Goal: Task Accomplishment & Management: Complete application form

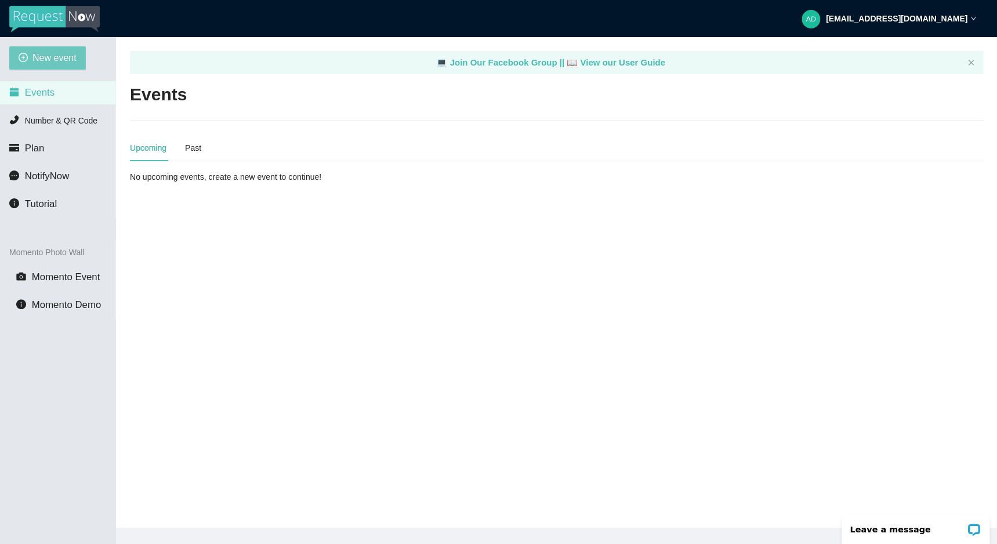
click at [66, 67] on div "New event Events Number & QR Code Plan NotifyNow Tutorial Momento Photo Wall Mo…" at bounding box center [58, 309] width 116 height 544
click at [67, 65] on span "New event" at bounding box center [54, 57] width 44 height 14
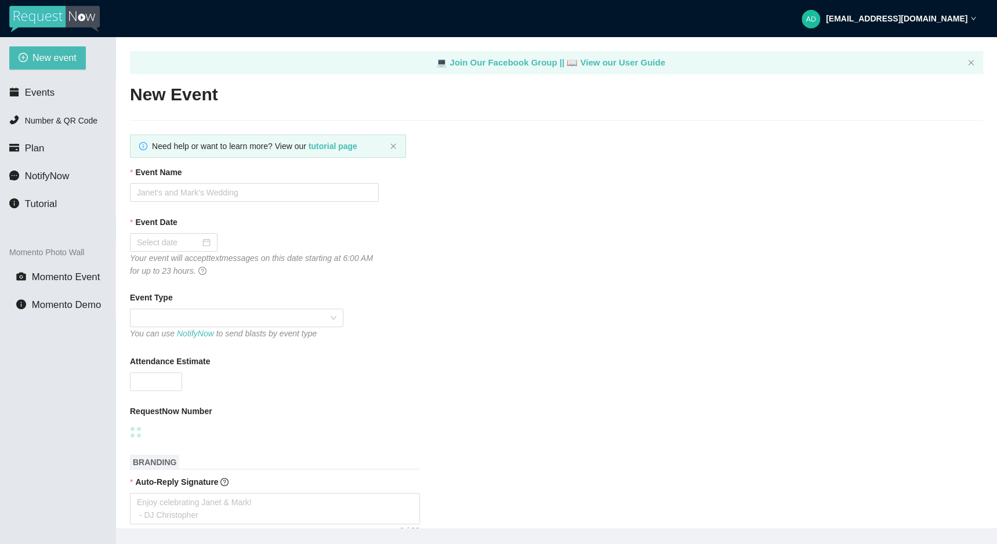
type textarea "[URL][DOMAIN_NAME]"
click at [223, 197] on input "Event Name" at bounding box center [254, 192] width 249 height 19
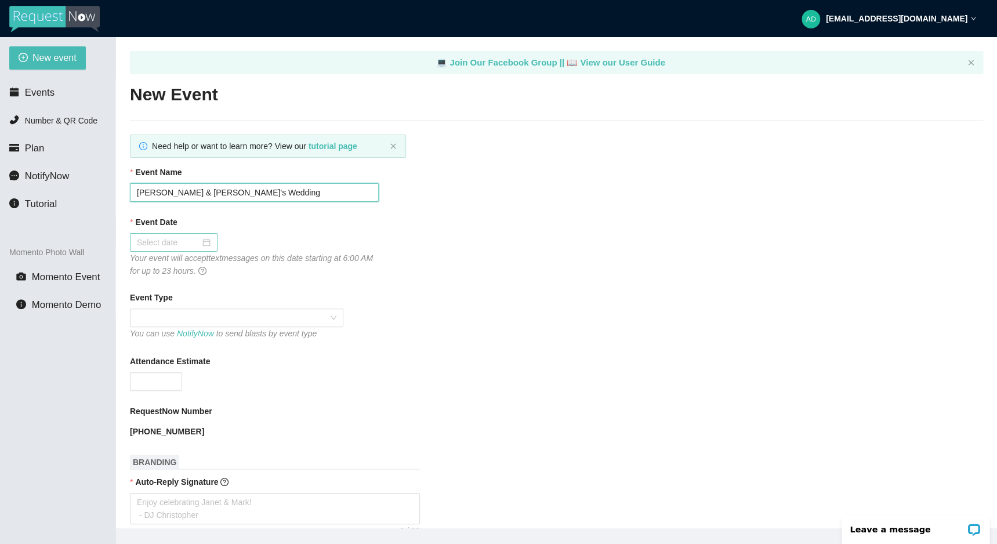
type input "[PERSON_NAME] & [PERSON_NAME]'s Wedding"
click at [200, 248] on input "Event Date" at bounding box center [168, 242] width 63 height 13
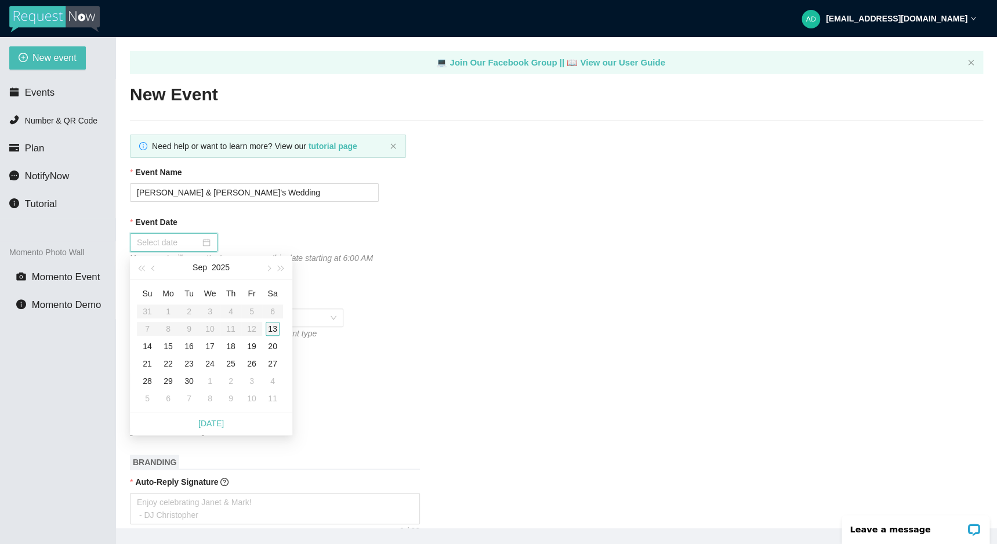
type input "[DATE]"
click at [271, 330] on div "13" at bounding box center [273, 329] width 14 height 14
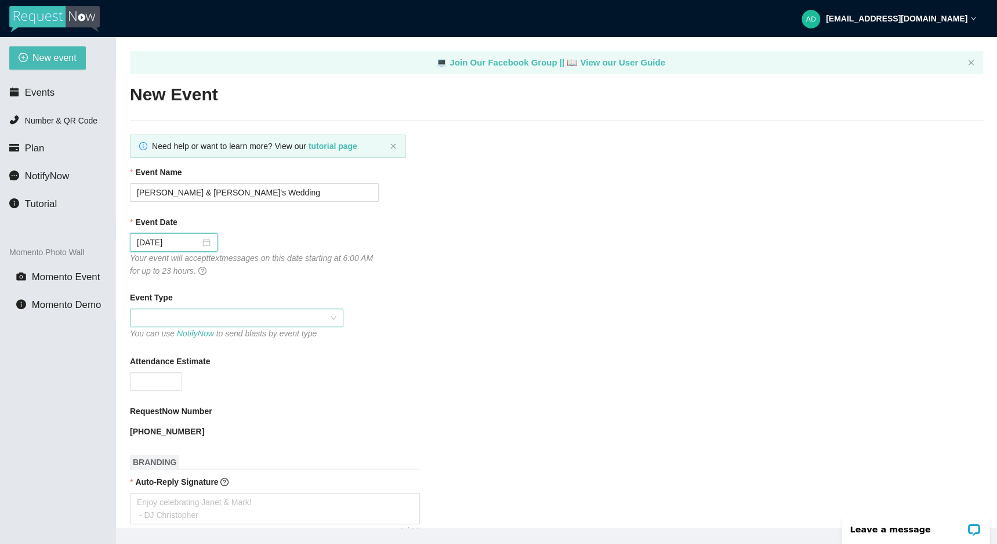
click at [181, 313] on span at bounding box center [236, 317] width 199 height 17
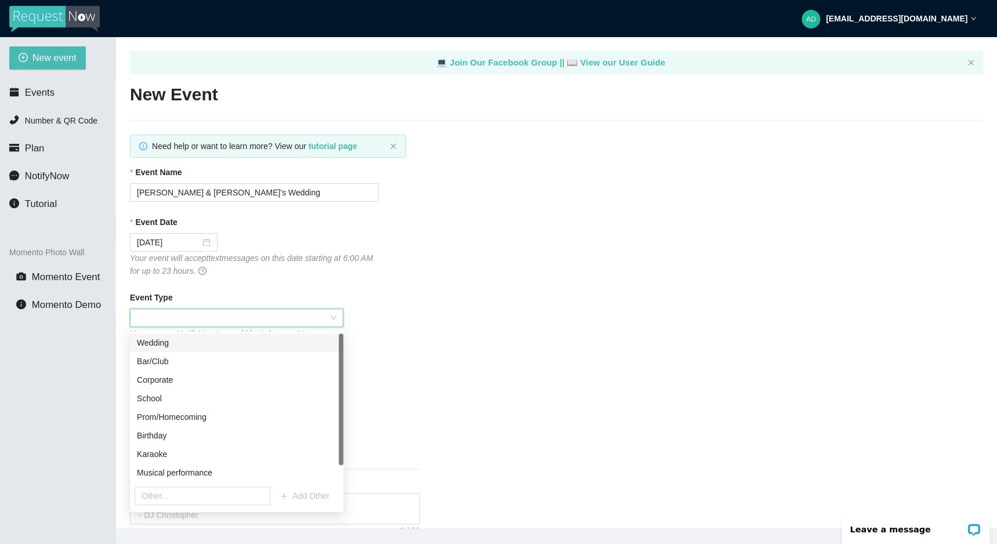
click at [217, 340] on div "Wedding" at bounding box center [236, 342] width 199 height 13
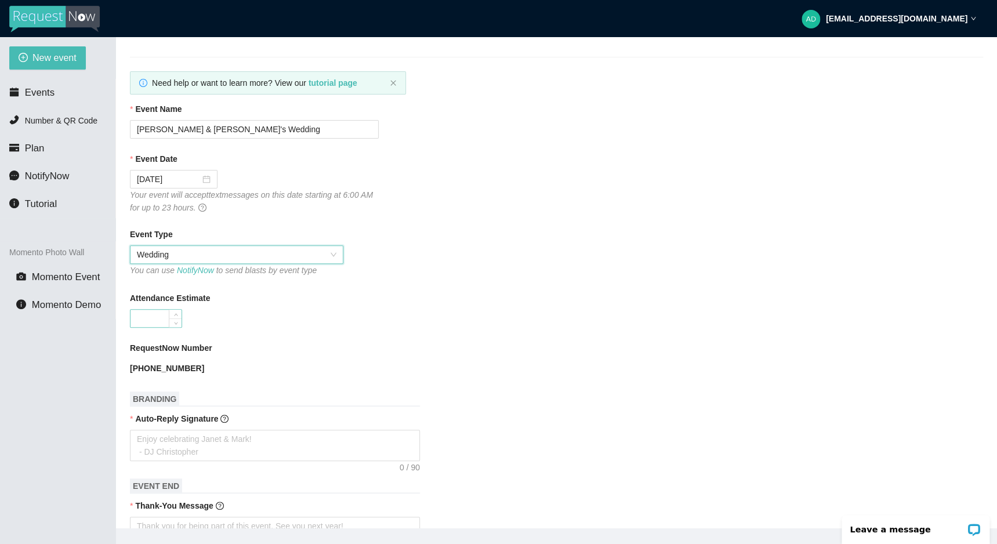
scroll to position [93, 0]
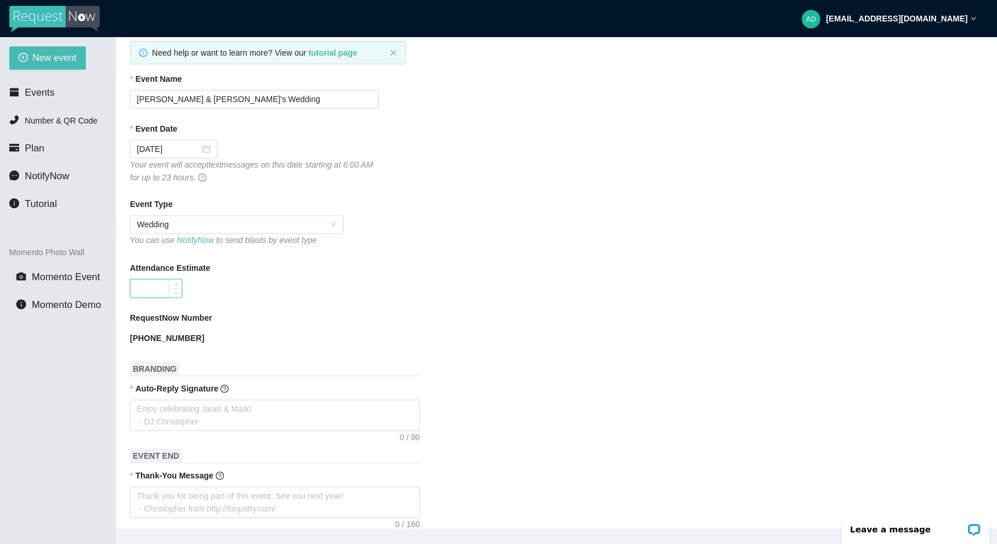
click at [162, 290] on input "Attendance Estimate" at bounding box center [155, 287] width 51 height 17
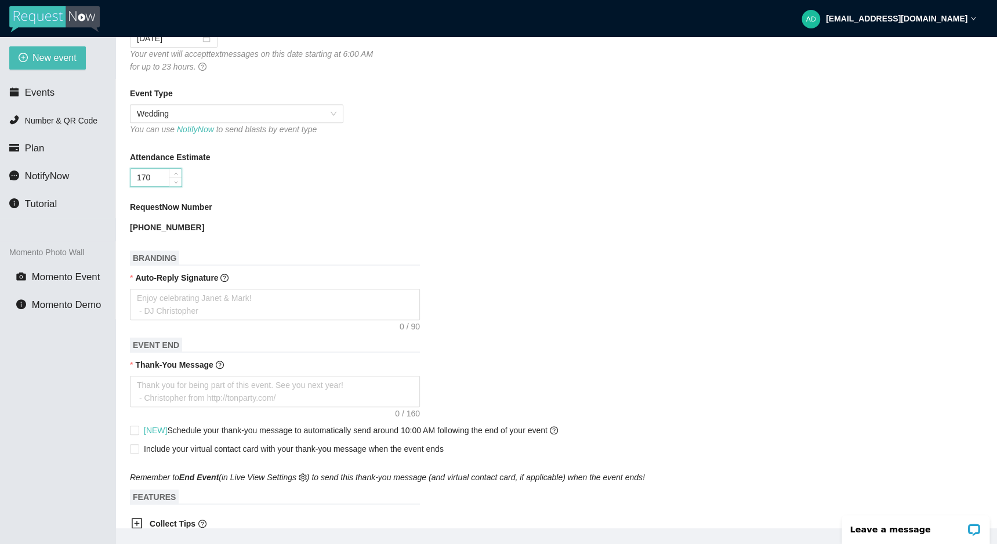
scroll to position [248, 0]
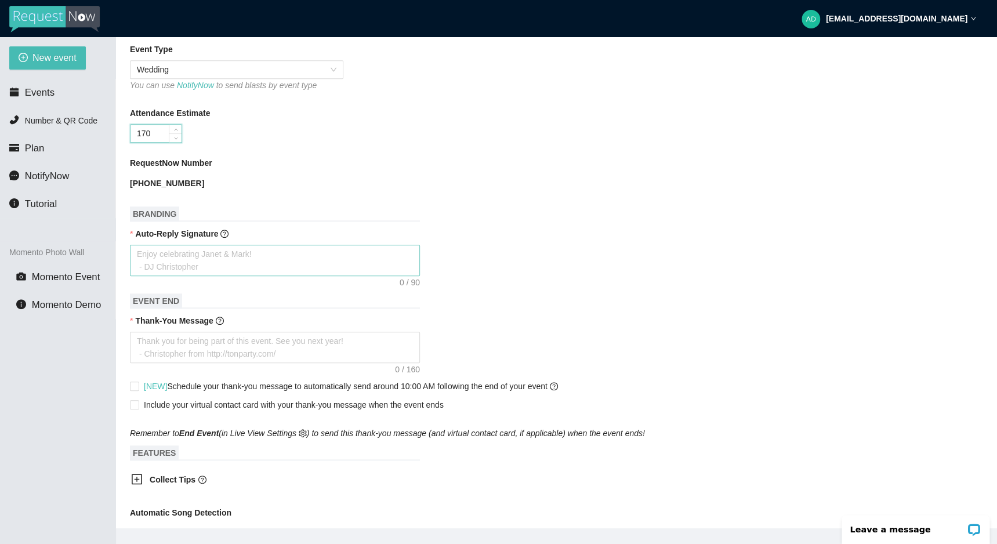
type input "170"
click at [206, 276] on textarea "Auto-Reply Signature" at bounding box center [275, 260] width 290 height 31
type textarea "E"
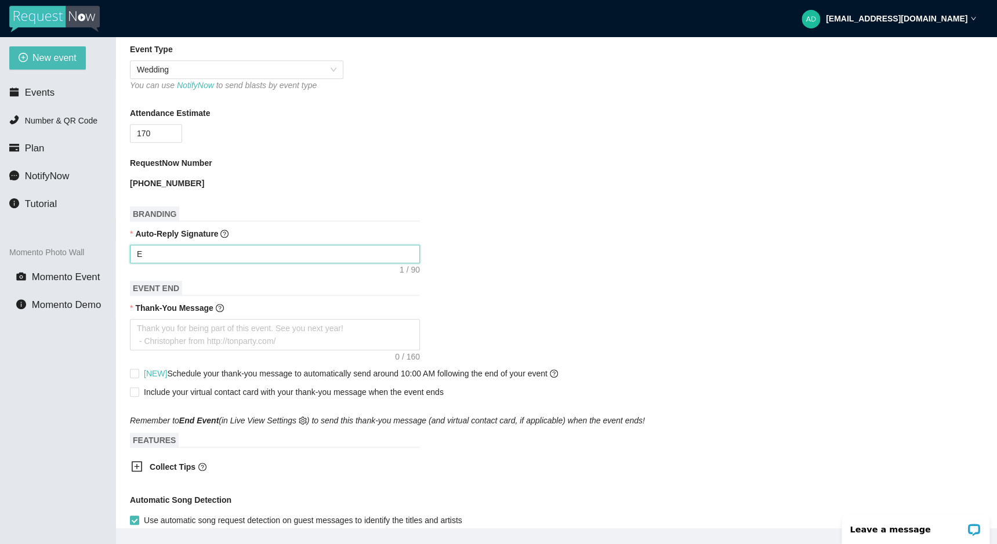
type textarea "En"
type textarea "Enj"
type textarea "Enjo"
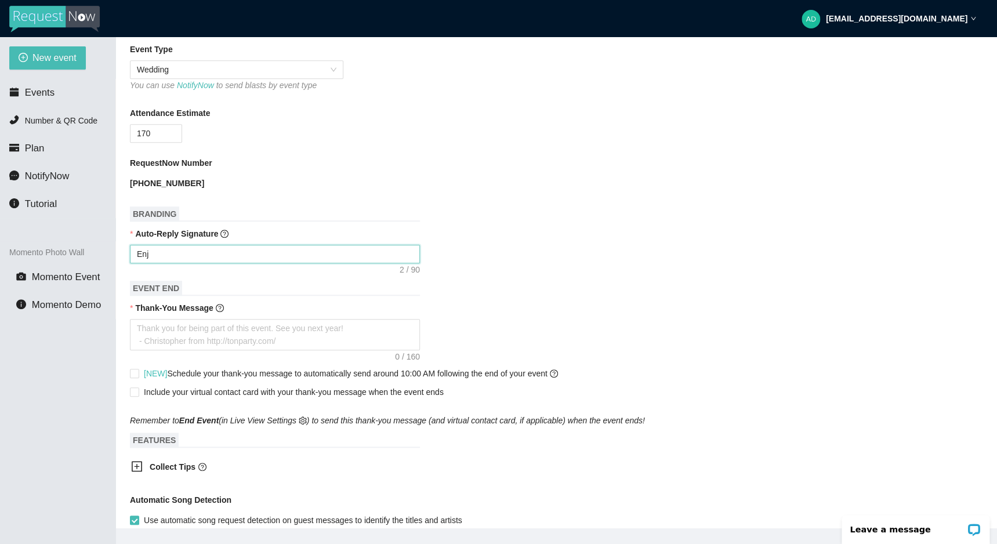
type textarea "Enjo"
type textarea "Enjoy"
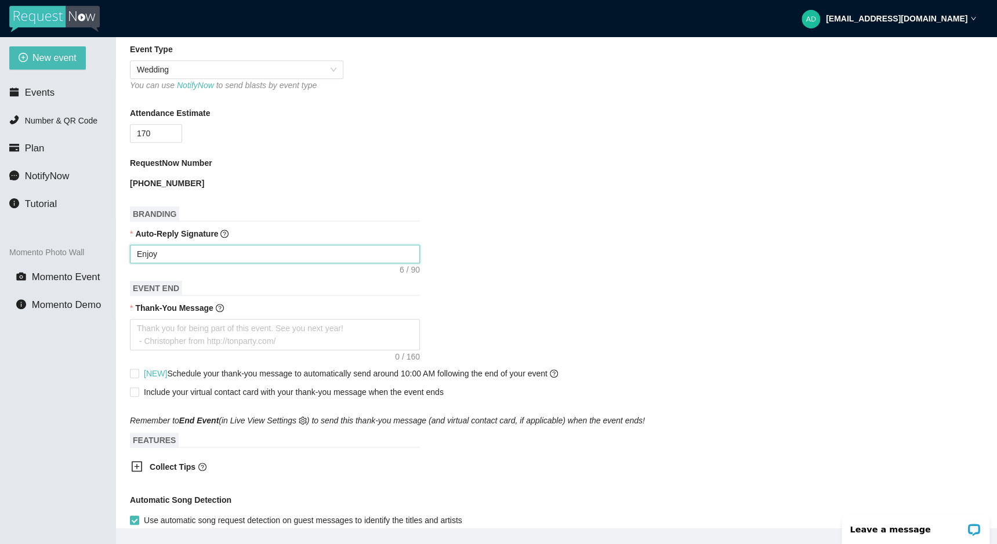
type textarea "Enjoy c"
type textarea "Enjoy ce"
type textarea "Enjoy cel"
type textarea "Enjoy cele"
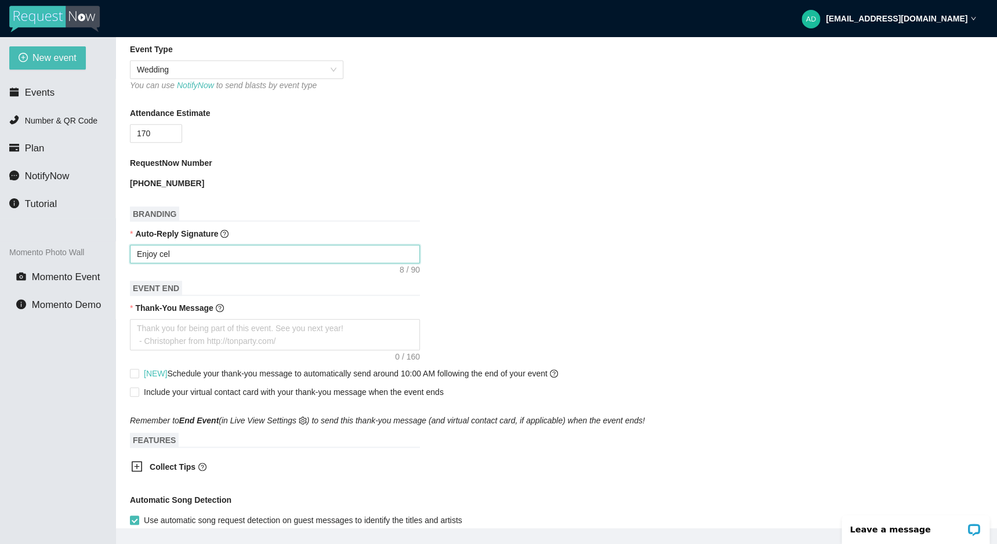
type textarea "Enjoy cele"
type textarea "Enjoy celeb"
type textarea "Enjoy celebr"
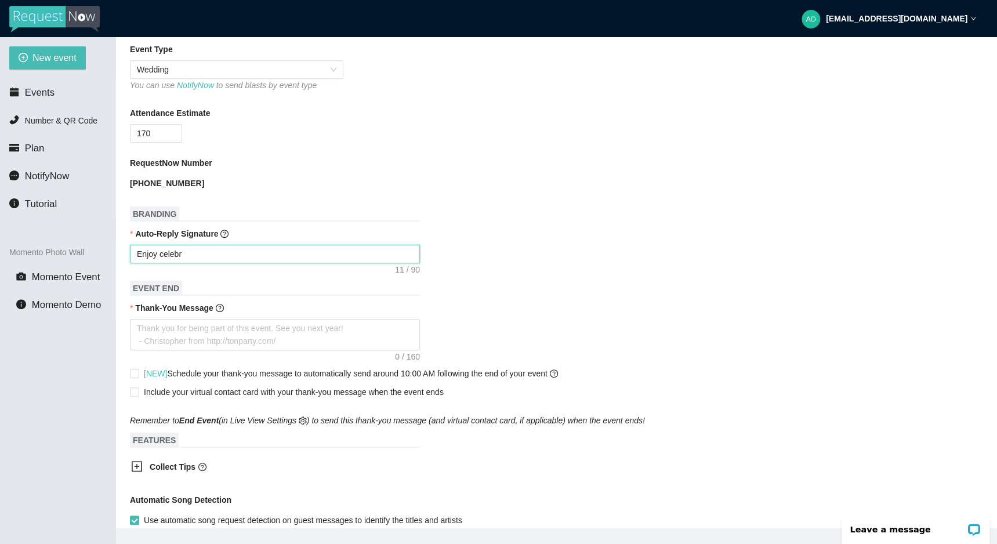
type textarea "Enjoy celebra"
type textarea "Enjoy celebrat"
type textarea "Enjoy celebrati"
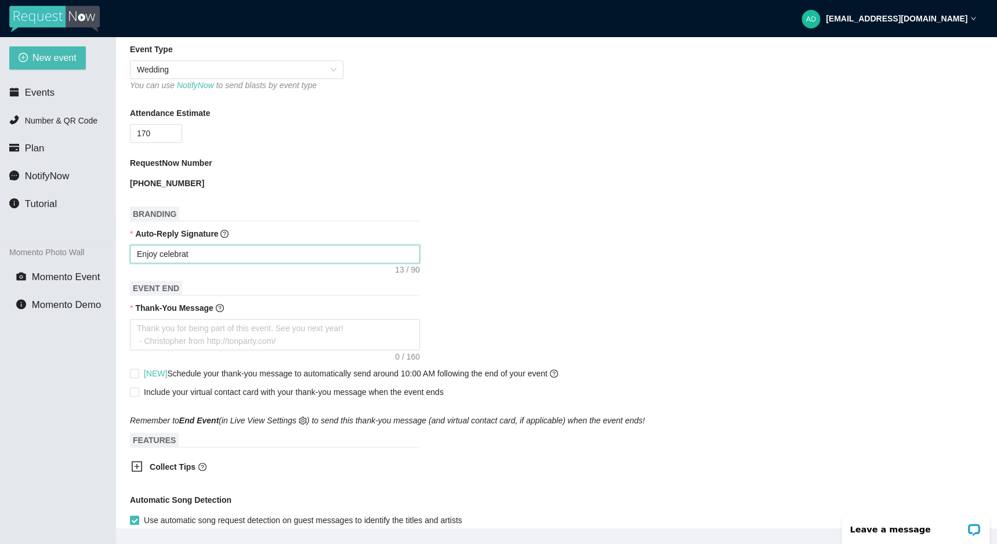
type textarea "Enjoy celebrati"
type textarea "Enjoy celebratin"
type textarea "Enjoy celebrating"
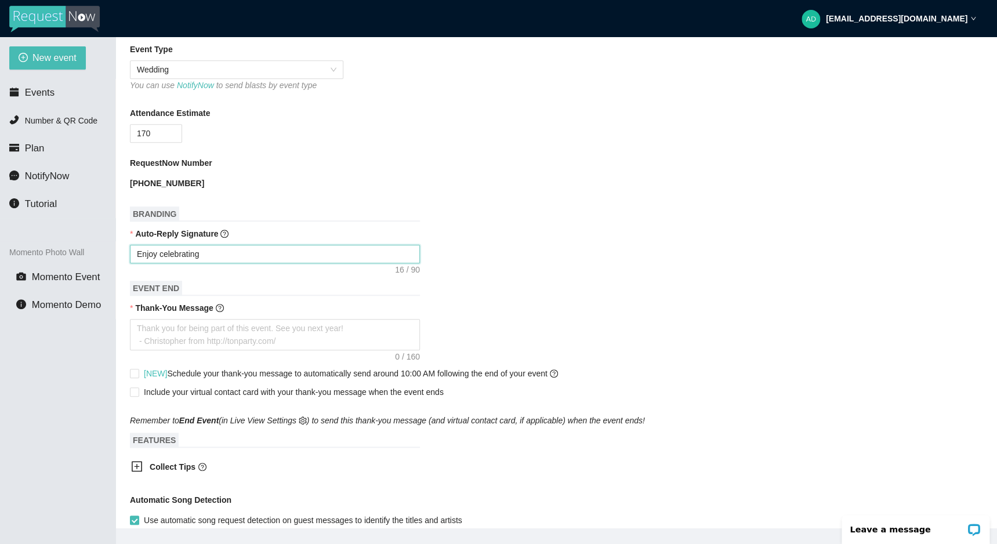
type textarea "Enjoy celebrating"
type textarea "Enjoy celebrating w"
type textarea "Enjoy celebrating wi"
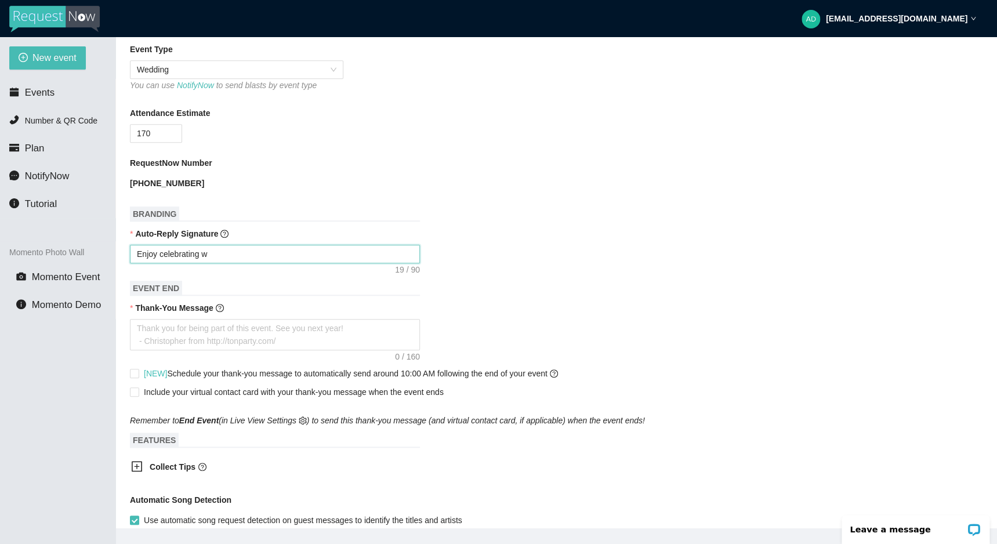
type textarea "Enjoy celebrating wi"
type textarea "Enjoy celebrating wit"
type textarea "Enjoy celebrating with"
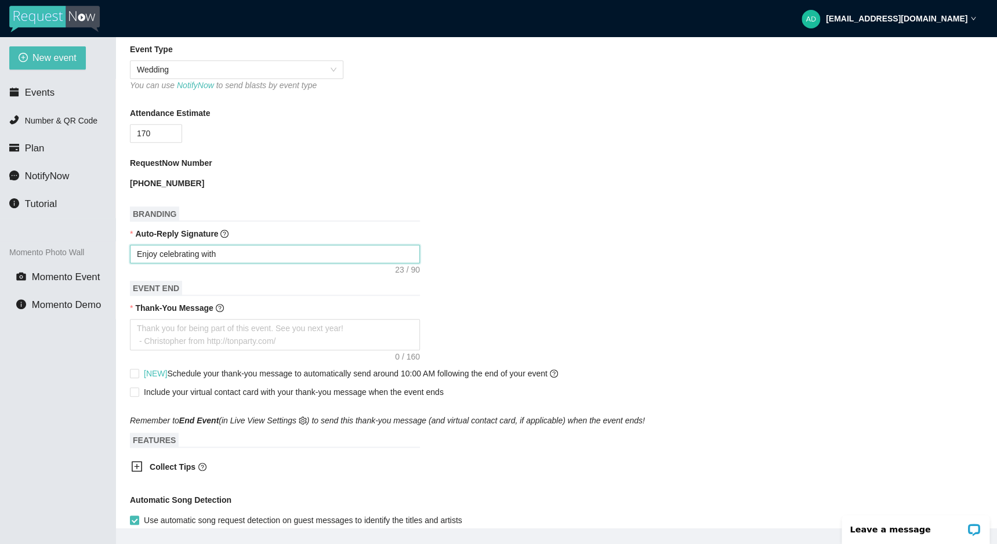
paste textarea "[PERSON_NAME] & [PERSON_NAME]'s Wedding"
type textarea "Enjoy celebrating with [PERSON_NAME] & [PERSON_NAME]'s Wedding"
drag, startPoint x: 304, startPoint y: 257, endPoint x: 368, endPoint y: 262, distance: 64.6
click at [368, 262] on textarea "Enjoy celebrating with [PERSON_NAME] & [PERSON_NAME]'s Wedding" at bounding box center [275, 254] width 290 height 19
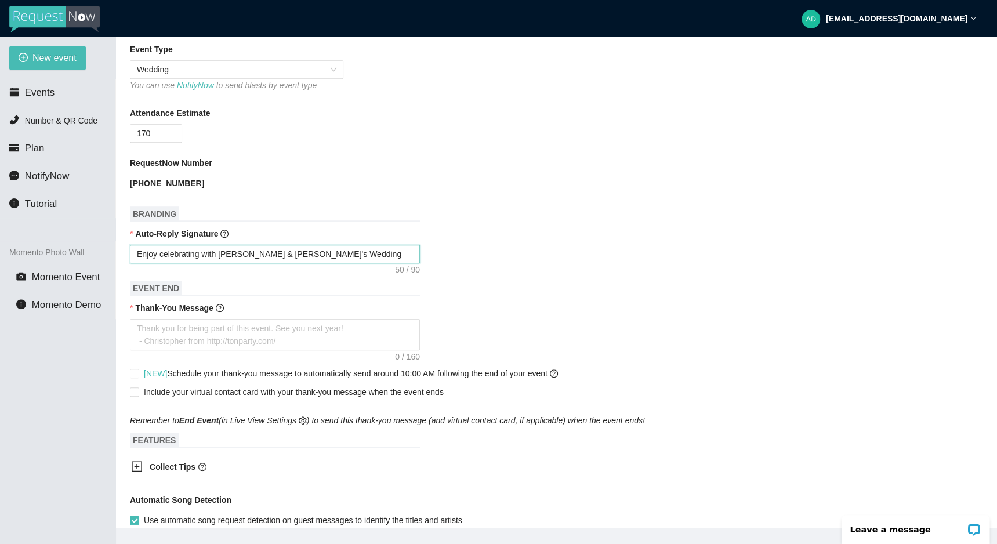
type textarea "Enjoy celebrating with [PERSON_NAME] & [PERSON_NAME]'"
type textarea "Enjoy celebrating with [PERSON_NAME] & Mackenzy"
type textarea "Enjoy celebrating with [PERSON_NAME] & [PERSON_NAME]`"
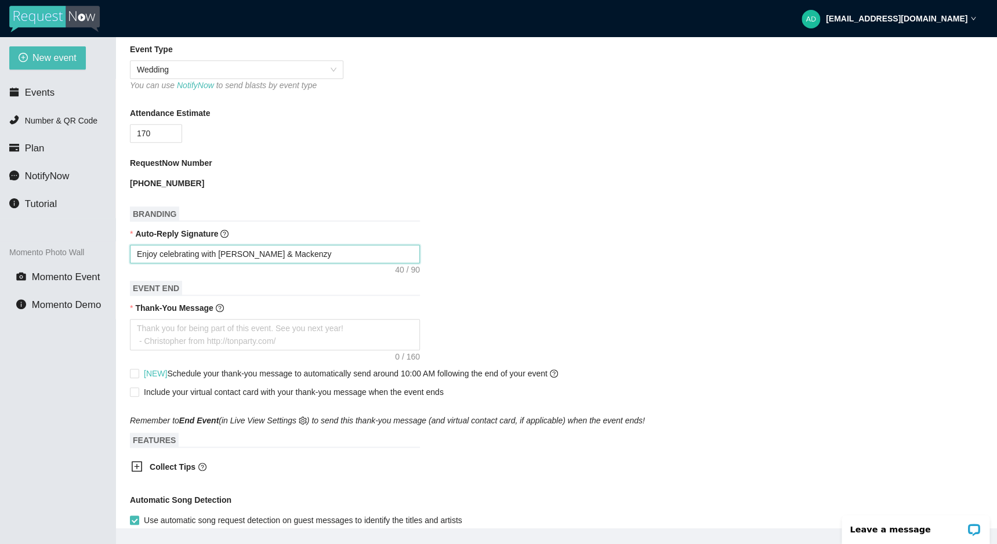
type textarea "Enjoy celebrating with [PERSON_NAME] & [PERSON_NAME]`"
type textarea "Enjoy celebrating with [PERSON_NAME] & [PERSON_NAME]`!"
type textarea "Enjoy celebrating with [PERSON_NAME] & [PERSON_NAME]`"
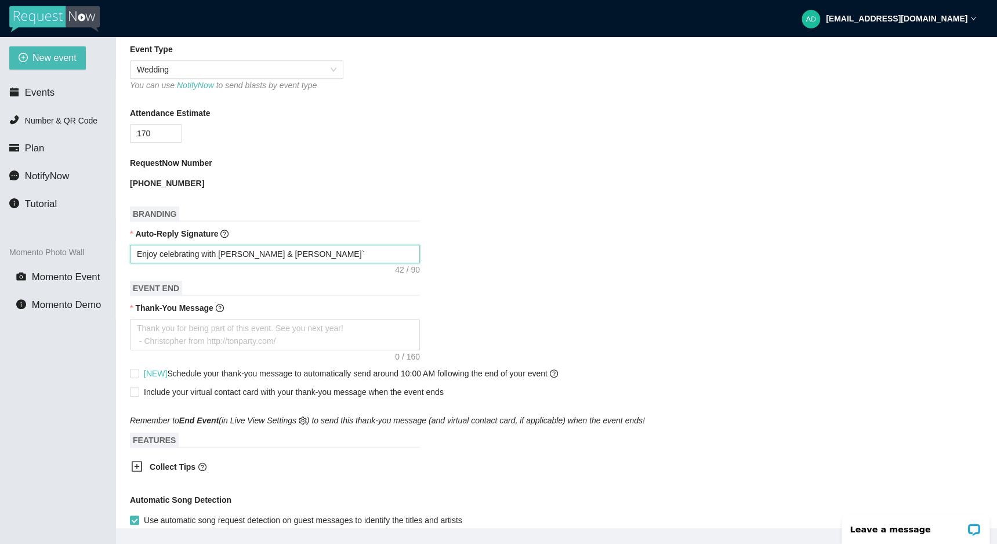
type textarea "Enjoy celebrating with [PERSON_NAME] & Mackenzy"
type textarea "Enjoy celebrating with [PERSON_NAME] & Mackenzy@"
type textarea "Enjoy celebrating with [PERSON_NAME] & Mackenzy"
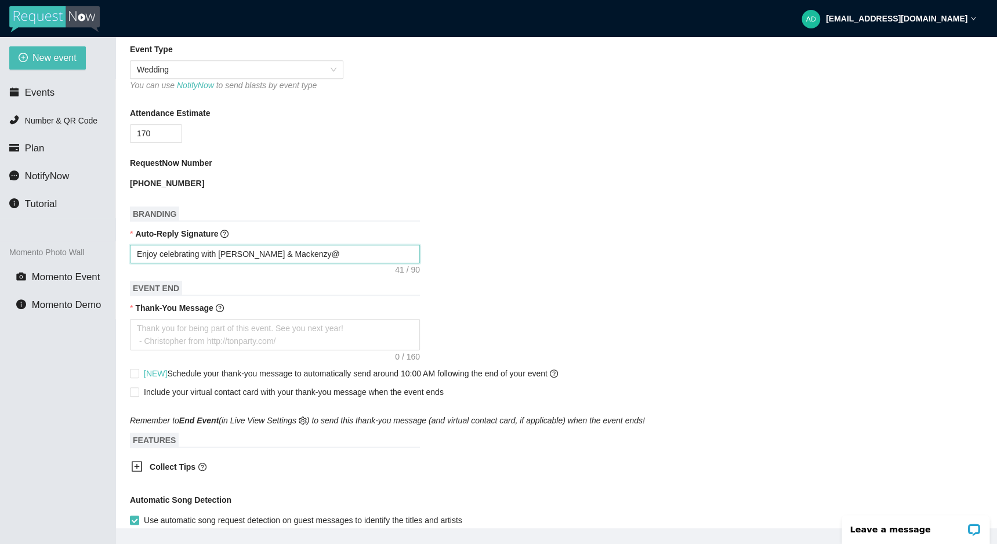
type textarea "Enjoy celebrating with [PERSON_NAME] & Mackenzy"
type textarea "Enjoy celebrating with [PERSON_NAME] & Mackenzy!"
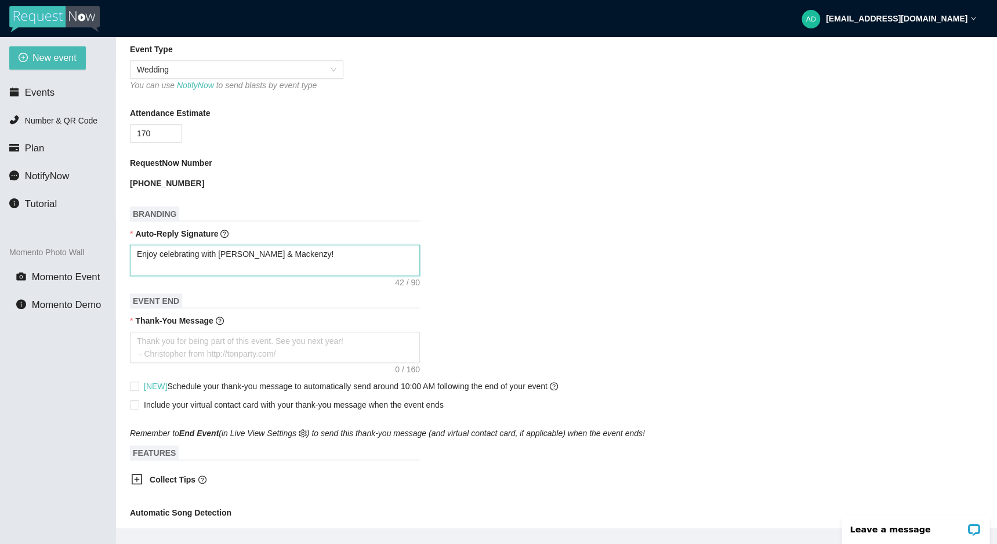
type textarea "Enjoy celebrating with [PERSON_NAME] & Mackenzy! D"
type textarea "Enjoy celebrating with [PERSON_NAME] & Mackenzy! DJ"
type textarea "Enjoy celebrating with [PERSON_NAME] & Mackenzy! DJ P"
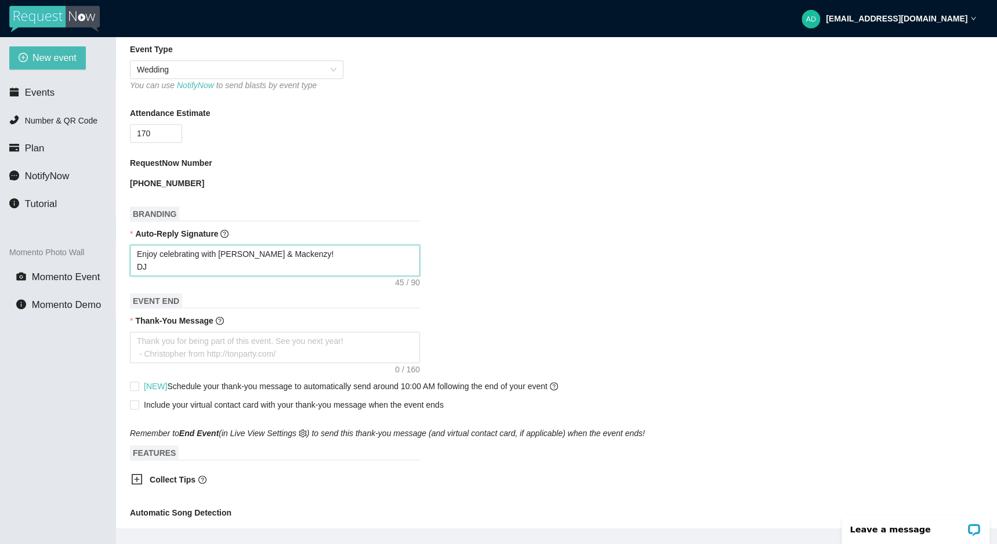
type textarea "Enjoy celebrating with [PERSON_NAME] & Mackenzy! DJ P"
type textarea "Enjoy celebrating with [PERSON_NAME] & Mackenzy! DJ PR"
type textarea "Enjoy celebrating with [PERSON_NAME] & Mackenzy! DJ PRO"
type textarea "Enjoy celebrating with [PERSON_NAME] & Mackenzy! DJ PROP"
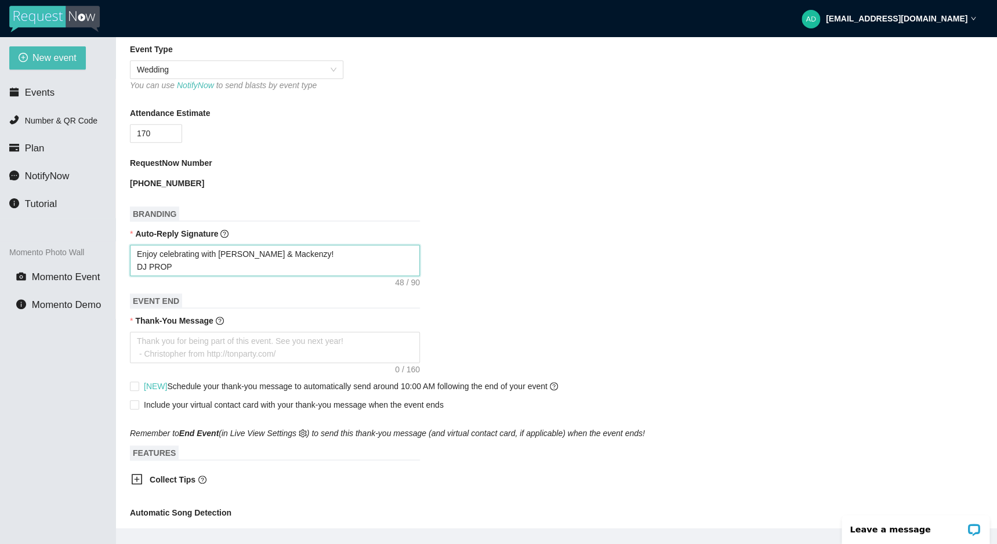
type textarea "Enjoy celebrating with [PERSON_NAME] & Mackenzy! DJ PROPH"
type textarea "Enjoy celebrating with [PERSON_NAME] & Mackenzy! DJ PROPHE"
type textarea "Enjoy celebrating with [PERSON_NAME] & Mackenzy! DJ PROPHET"
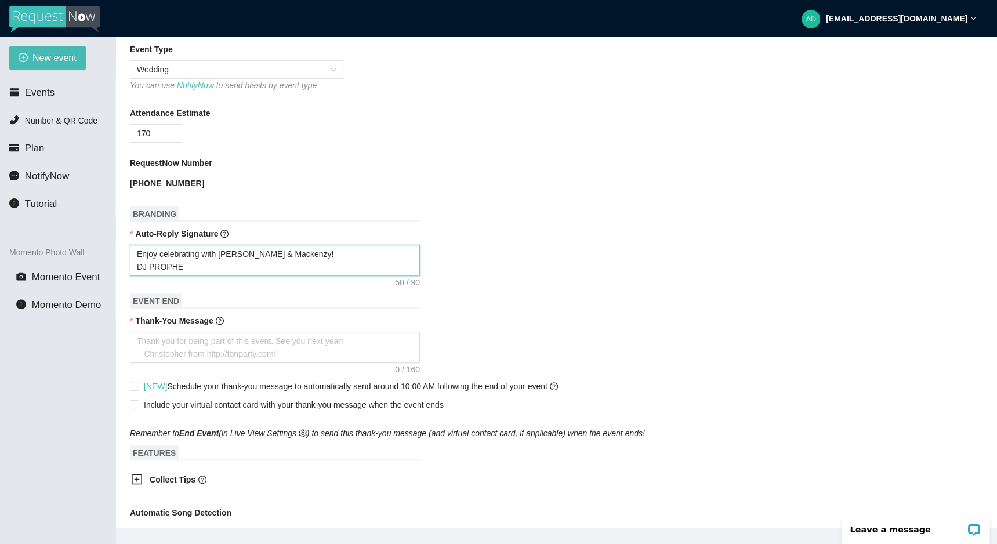
type textarea "Enjoy celebrating with [PERSON_NAME] & Mackenzy! DJ PROPHET"
type textarea "Enjoy celebrating with [PERSON_NAME] & Mackenzy! DJ PROPHE"
type textarea "Enjoy celebrating with [PERSON_NAME] & Mackenzy! DJ PROPH"
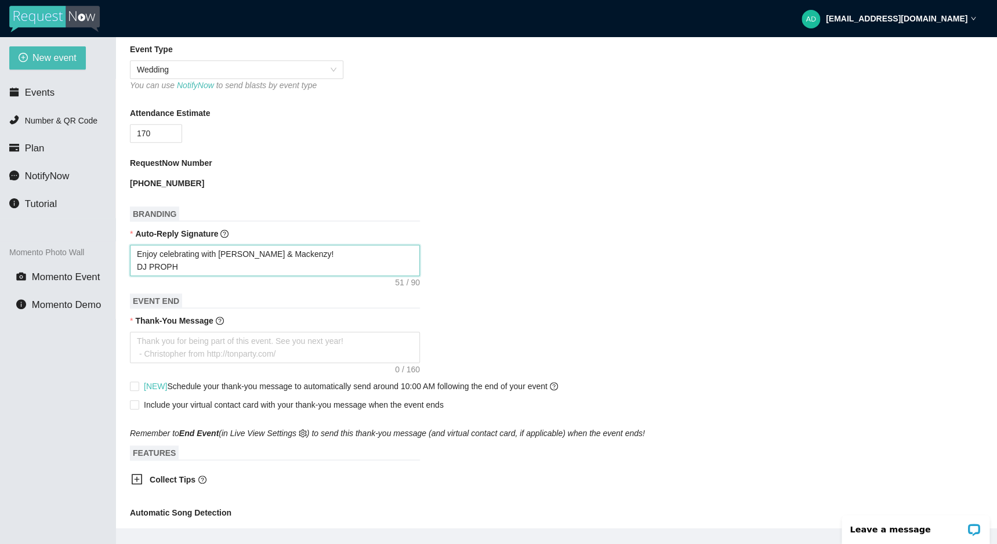
type textarea "Enjoy celebrating with [PERSON_NAME] & Mackenzy! DJ PROP"
type textarea "Enjoy celebrating with [PERSON_NAME] & Mackenzy! DJ PRO"
type textarea "Enjoy celebrating with [PERSON_NAME] & Mackenzy! DJ PR"
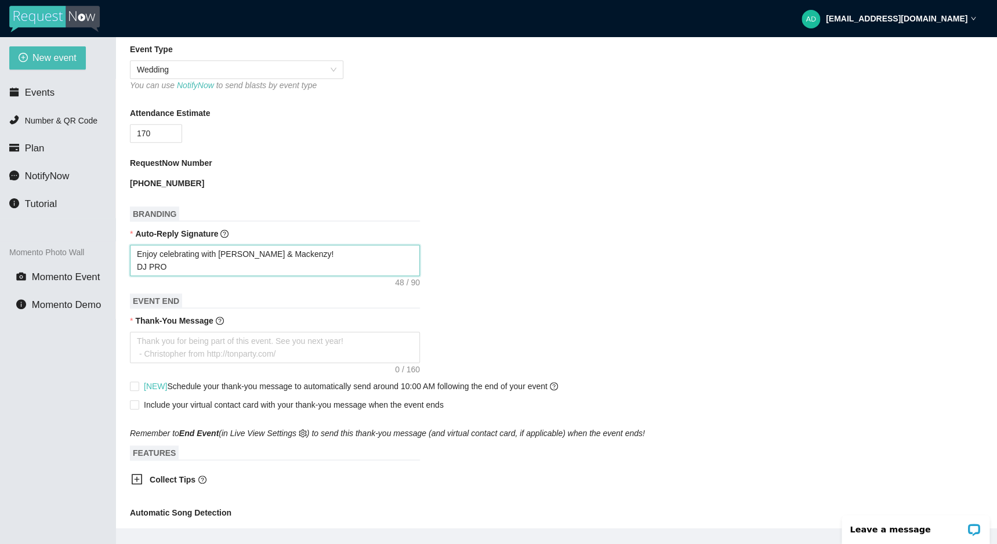
type textarea "Enjoy celebrating with [PERSON_NAME] & Mackenzy! DJ PR"
type textarea "Enjoy celebrating with [PERSON_NAME] & Mackenzy! DJ P"
type textarea "Enjoy celebrating with [PERSON_NAME] & Mackenzy! DJ"
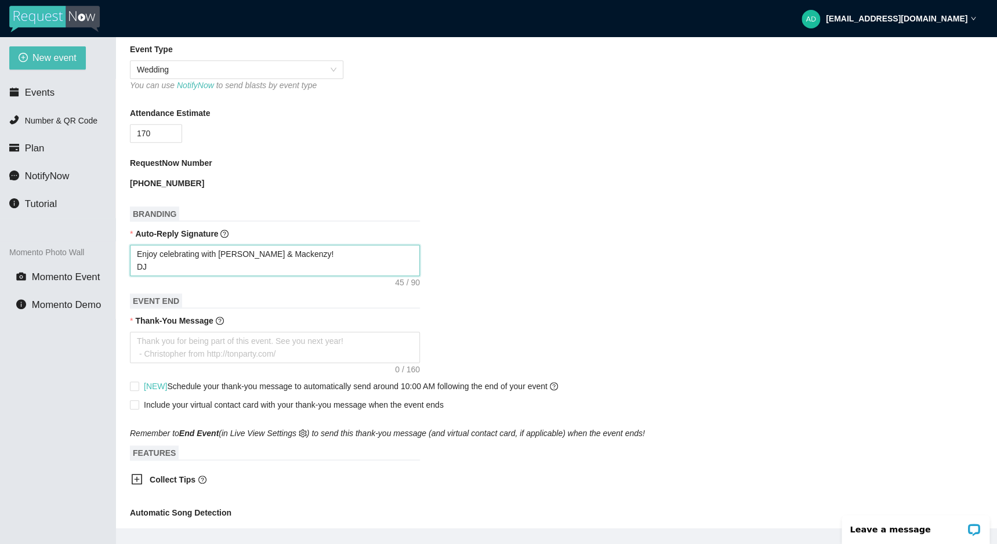
type textarea "Enjoy celebrating with [PERSON_NAME] & Mackenzy! DJ"
type textarea "Enjoy celebrating with [PERSON_NAME] & Mackenzy! D"
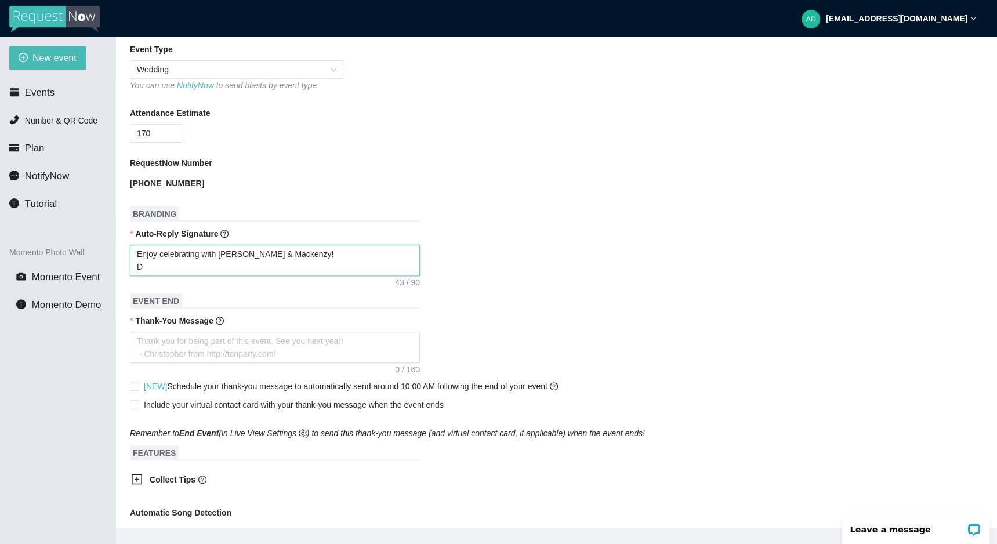
type textarea "Enjoy celebrating with [PERSON_NAME] & Mackenzy! D"
type textarea "Enjoy celebrating with [PERSON_NAME] & Mackenzy! DJ"
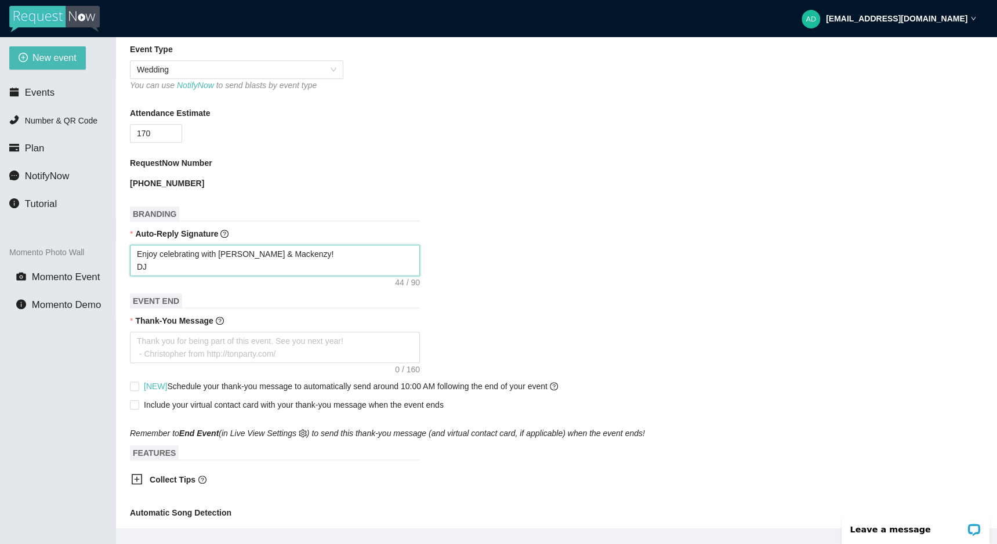
type textarea "Enjoy celebrating with [PERSON_NAME] & Mackenzy! DJ"
type textarea "Enjoy celebrating with [PERSON_NAME] & Mackenzy! DJ P"
type textarea "Enjoy celebrating with [PERSON_NAME] & Mackenzy! DJ Pr"
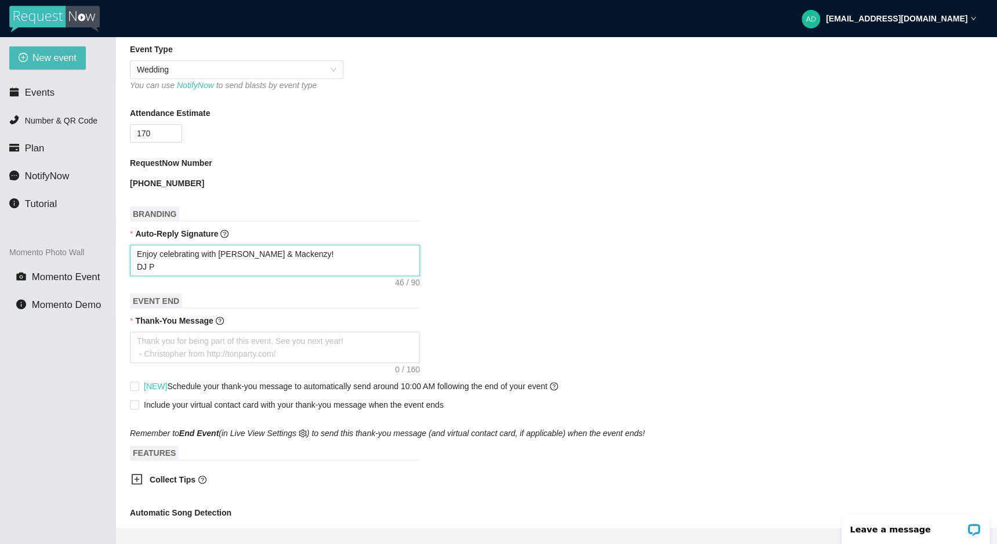
type textarea "Enjoy celebrating with [PERSON_NAME] & Mackenzy! DJ Pr"
type textarea "Enjoy celebrating with [PERSON_NAME] & Mackenzy! DJ Pro"
type textarea "Enjoy celebrating with [PERSON_NAME] & Mackenzy! DJ Prop"
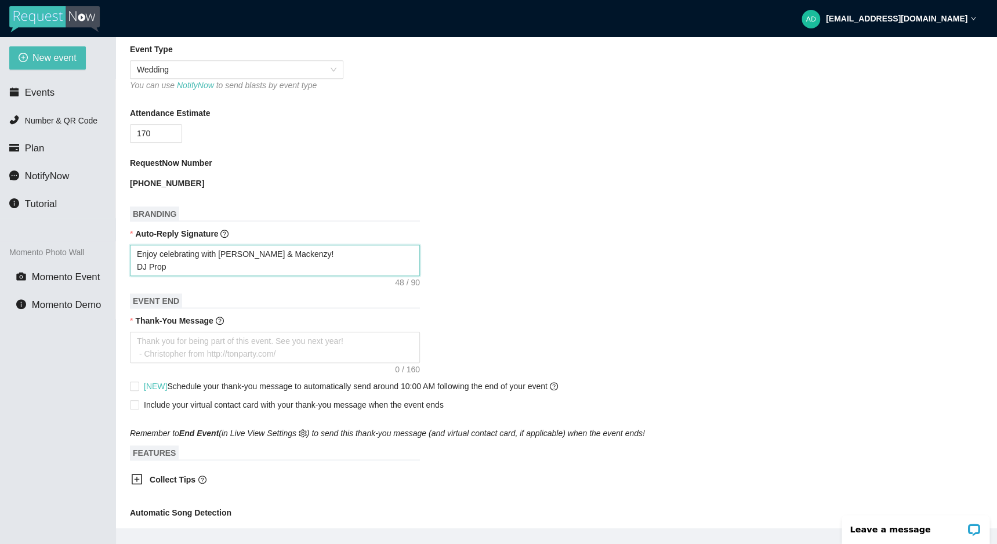
type textarea "Enjoy celebrating with [PERSON_NAME] & Mackenzy! DJ Proph"
type textarea "Enjoy celebrating with [PERSON_NAME] & Mackenzy! DJ Prophe"
type textarea "Enjoy celebrating with [PERSON_NAME] & Mackenzy! DJ Prophet"
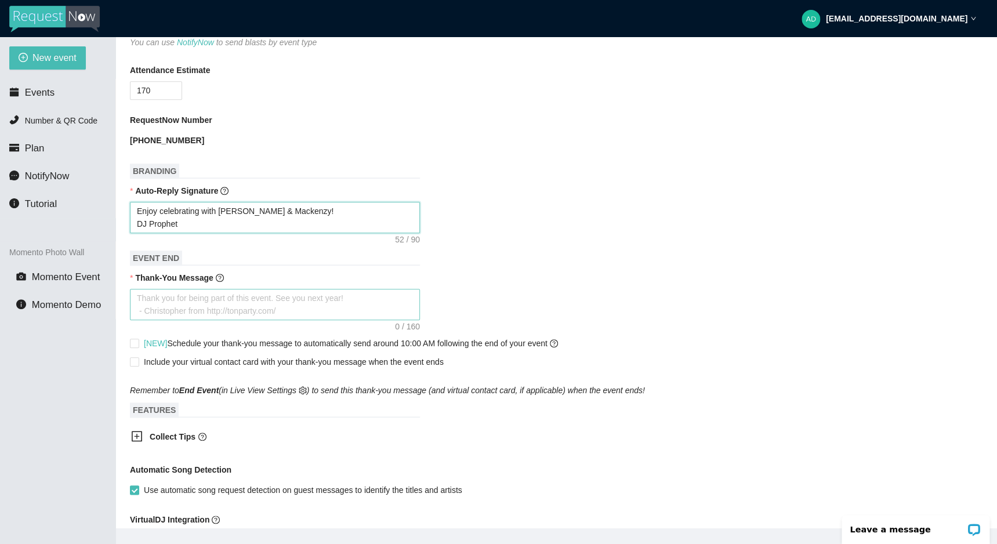
scroll to position [307, 0]
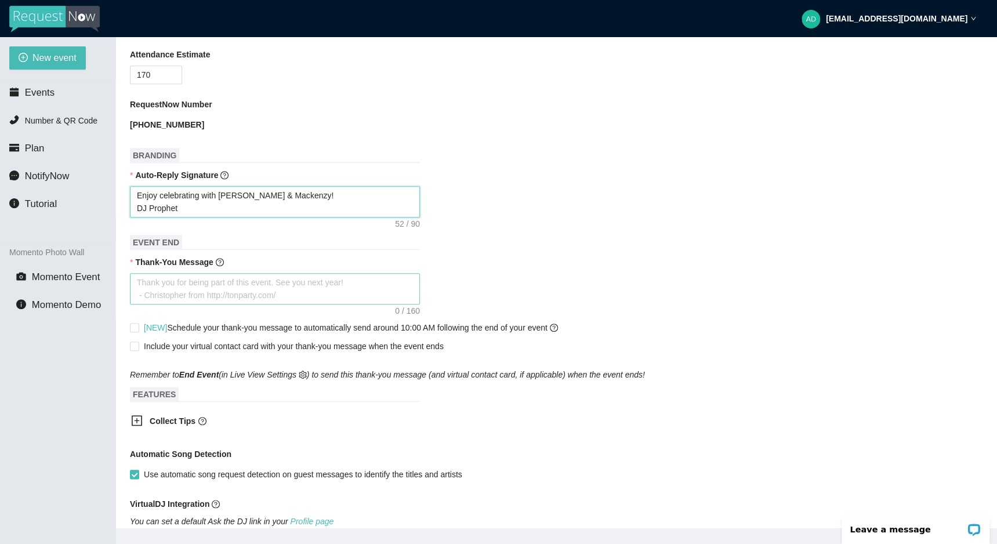
type textarea "Enjoy celebrating with [PERSON_NAME] & Mackenzy! DJ Prophet"
click at [299, 293] on textarea "Thank-You Message" at bounding box center [275, 288] width 290 height 31
type textarea "T"
type textarea "Th"
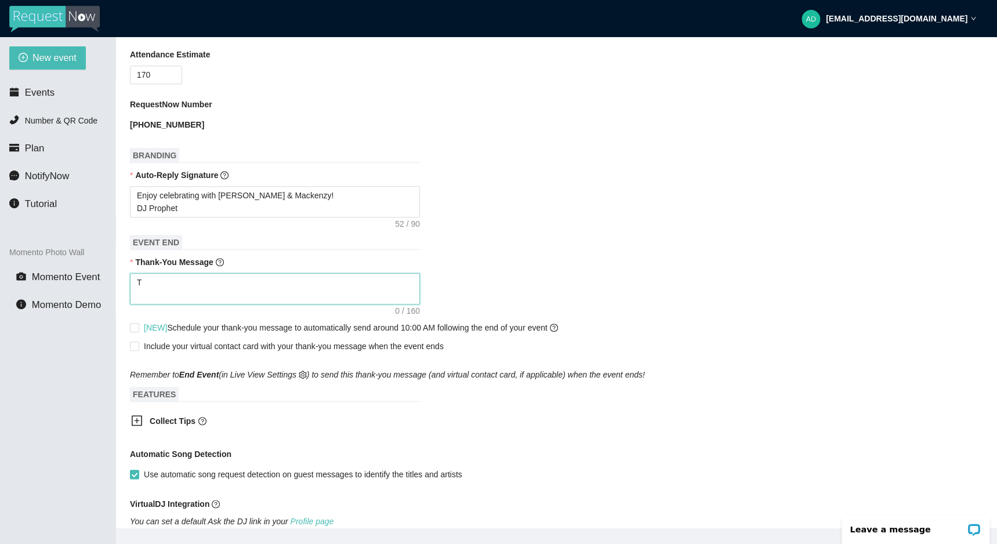
type textarea "Th"
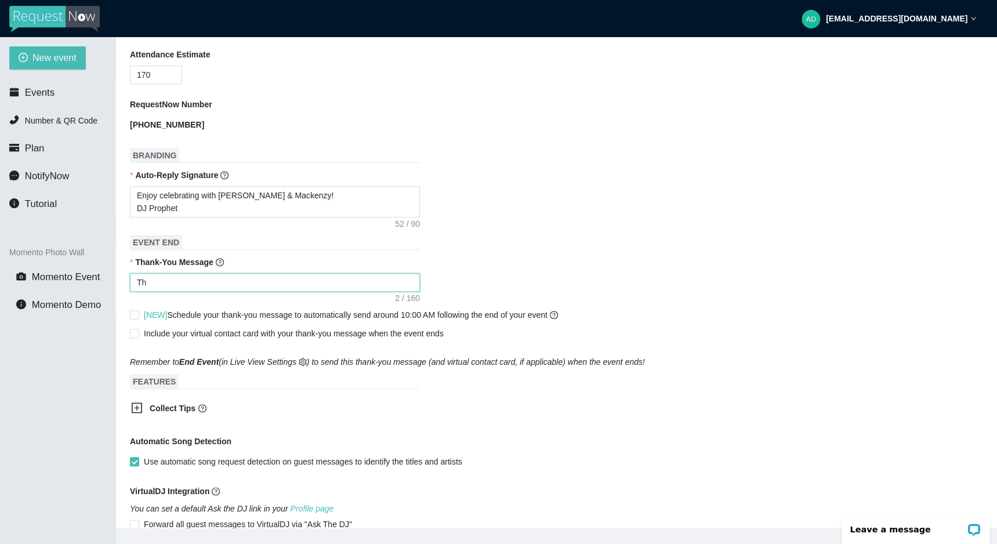
type textarea "Tha"
type textarea "Than"
type textarea "Thank"
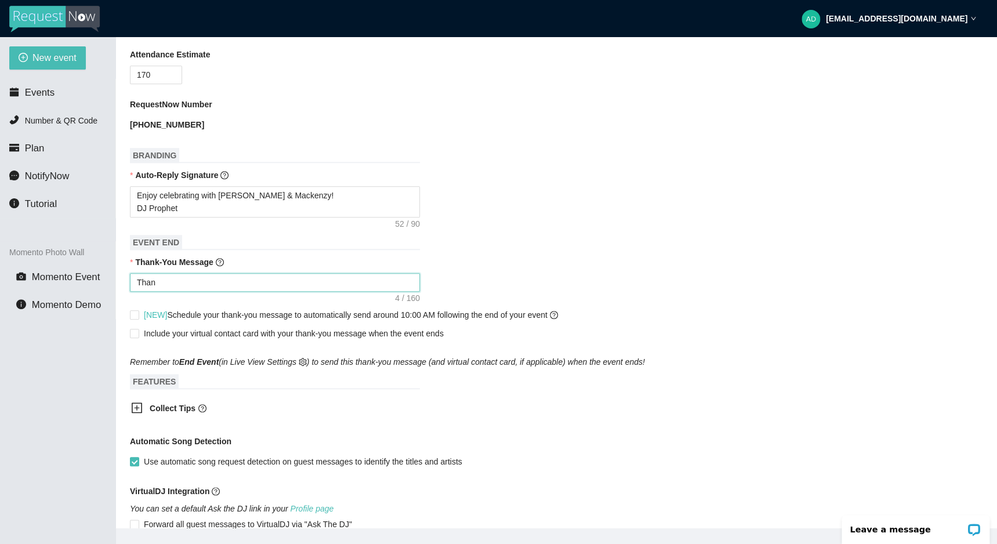
type textarea "Thank"
type textarea "Thank Y"
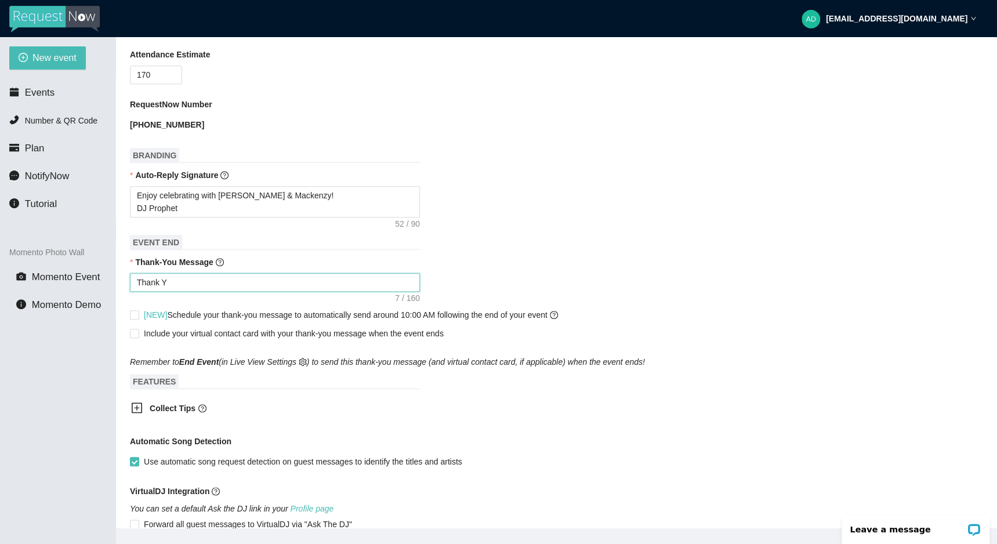
type textarea "Thank [PERSON_NAME]"
type textarea "Thank You"
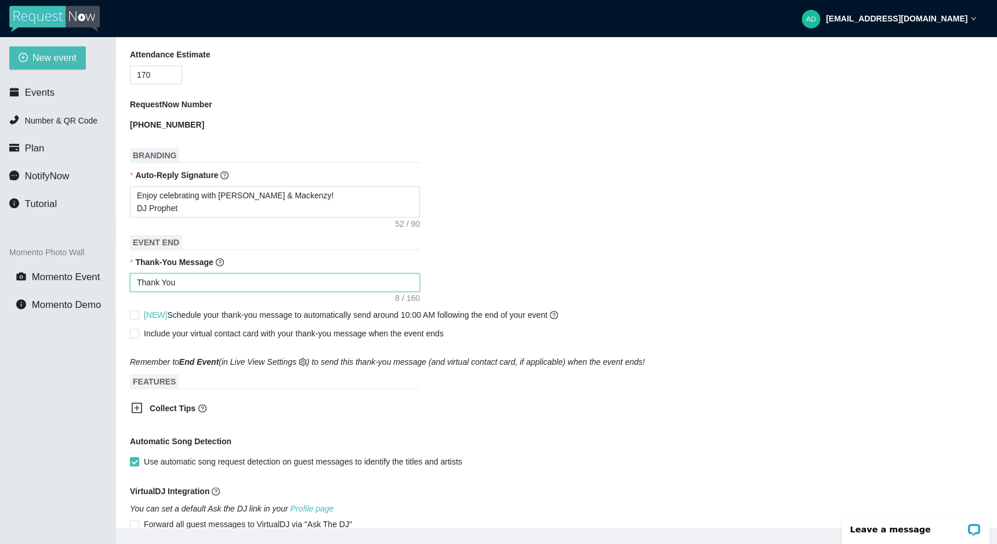
type textarea "Thank You"
type textarea "Thank You f"
type textarea "Thank You"
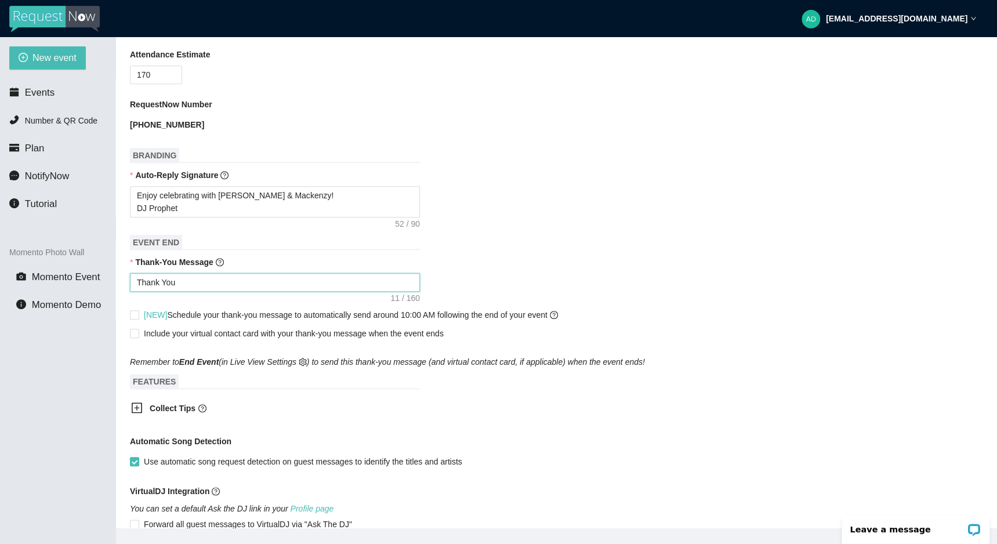
type textarea "Thank You"
type textarea "Thank [PERSON_NAME]"
type textarea "Thank Y"
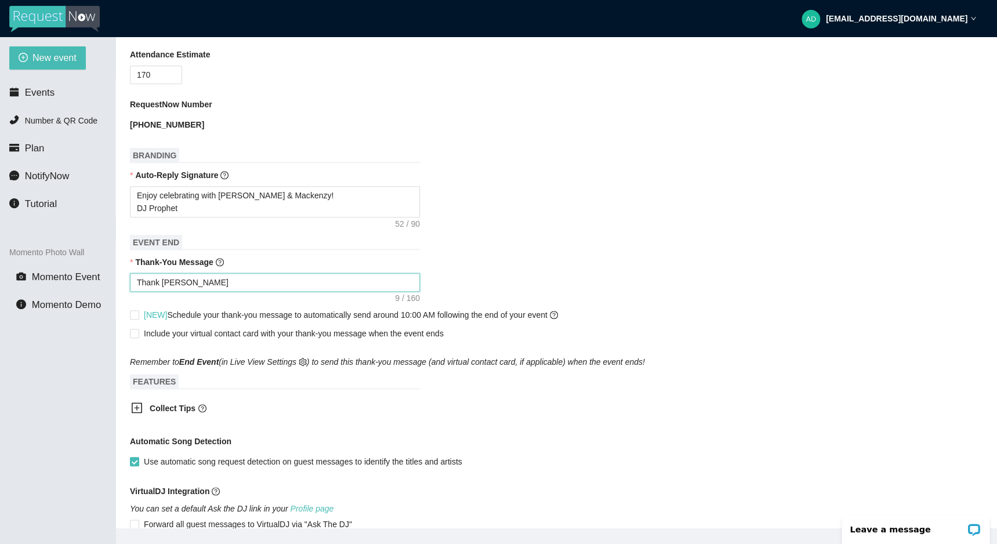
type textarea "Thank Y"
type textarea "Thank"
type textarea "Thank y"
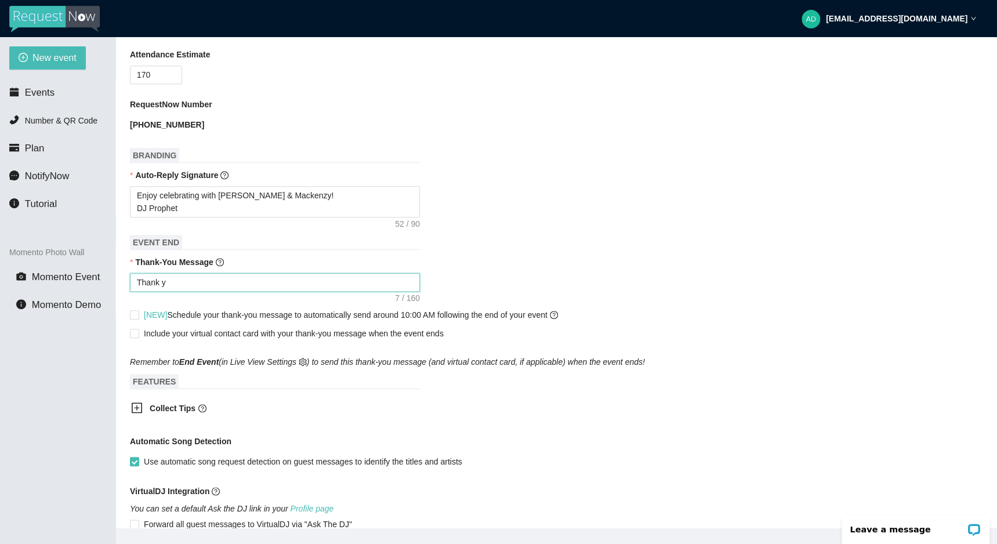
type textarea "Thank yo"
type textarea "Thank you"
type textarea "Thank youf"
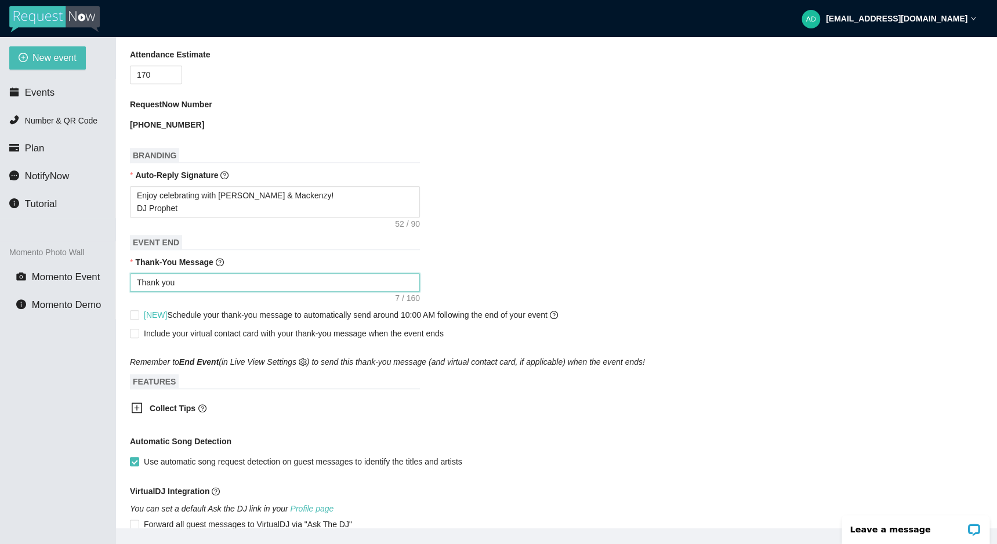
type textarea "Thank youf"
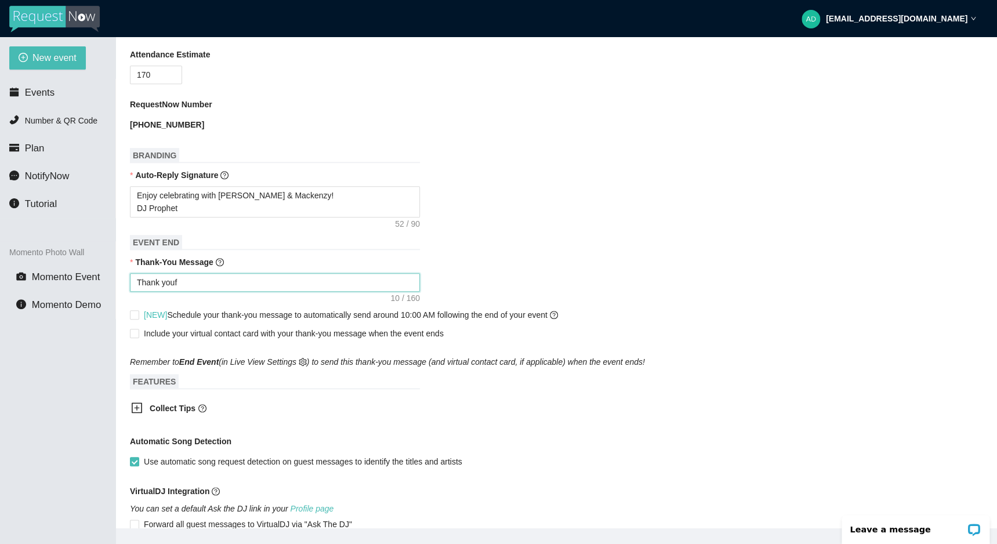
type textarea "Thank you"
type textarea "Thank your"
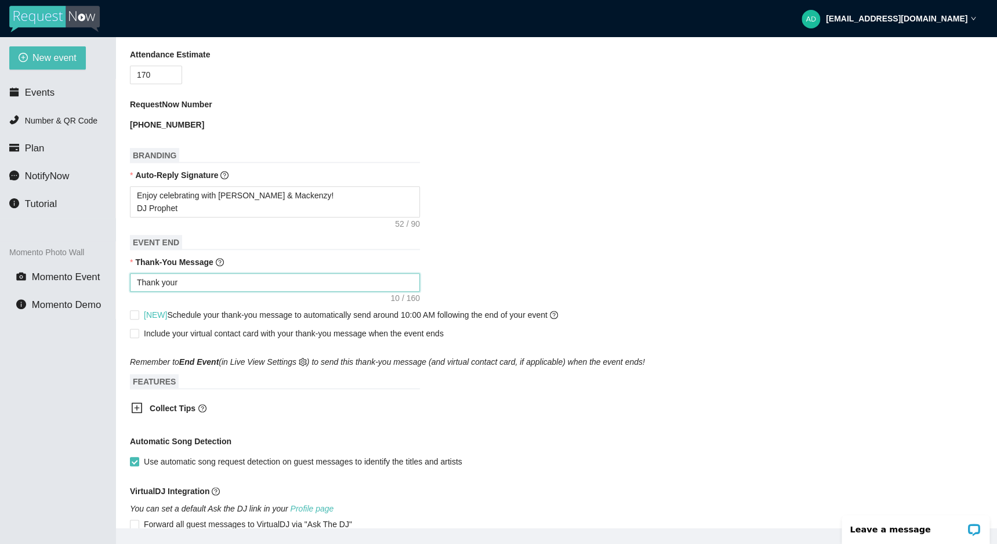
type textarea "Thank your"
type textarea "Thank you"
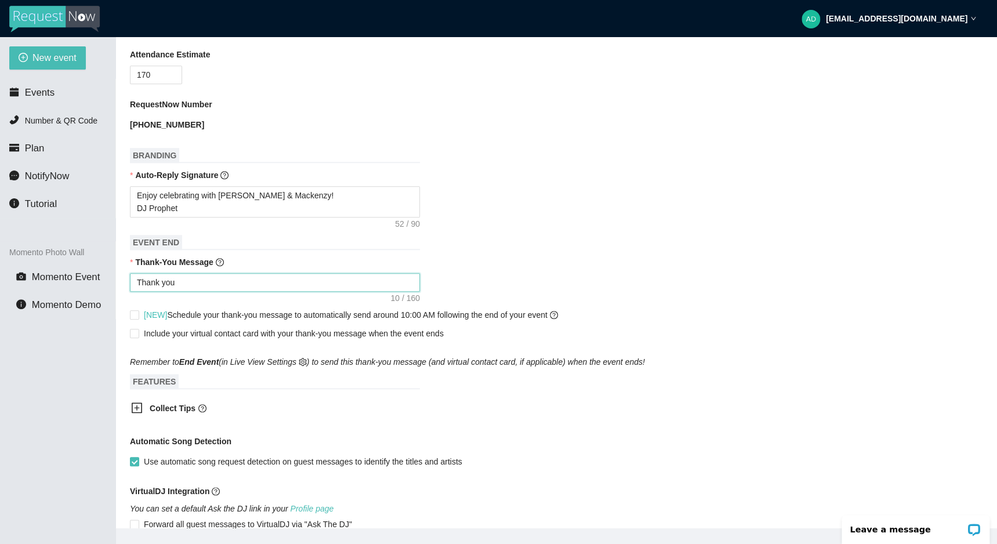
type textarea "Thank you f"
type textarea "Thank you fo"
type textarea "Thank you for"
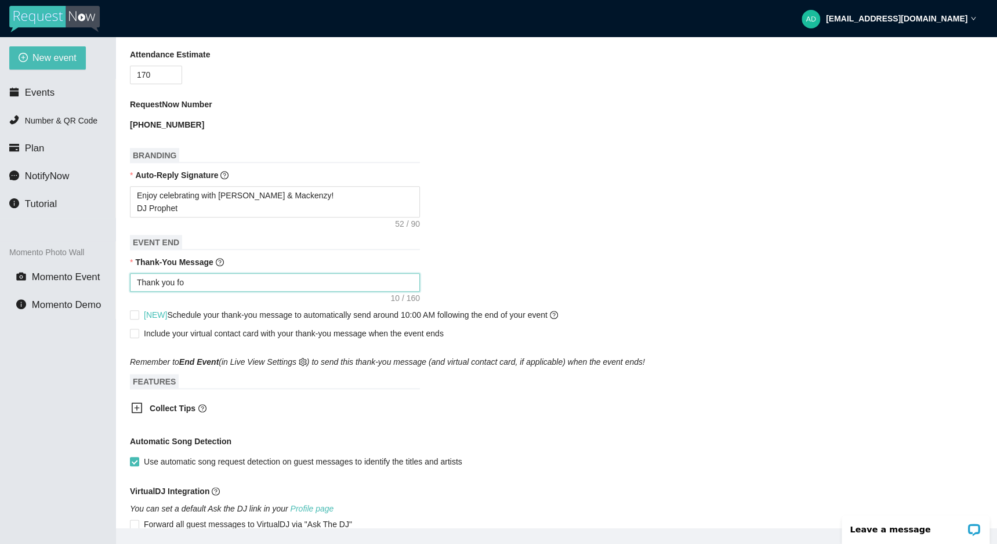
type textarea "Thank you for"
type textarea "Thank you for m"
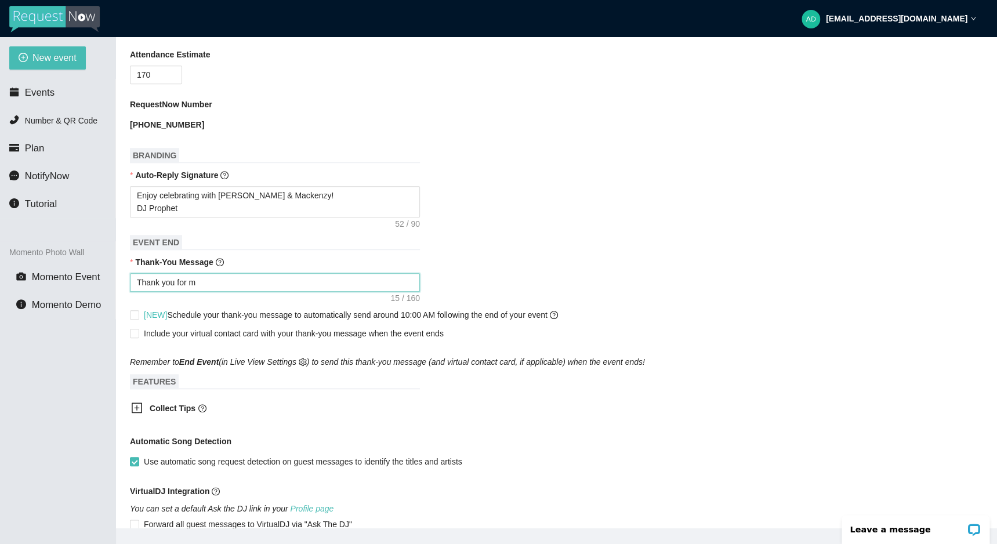
type textarea "Thank you for"
type textarea "Thank you for b"
type textarea "Thank you for be"
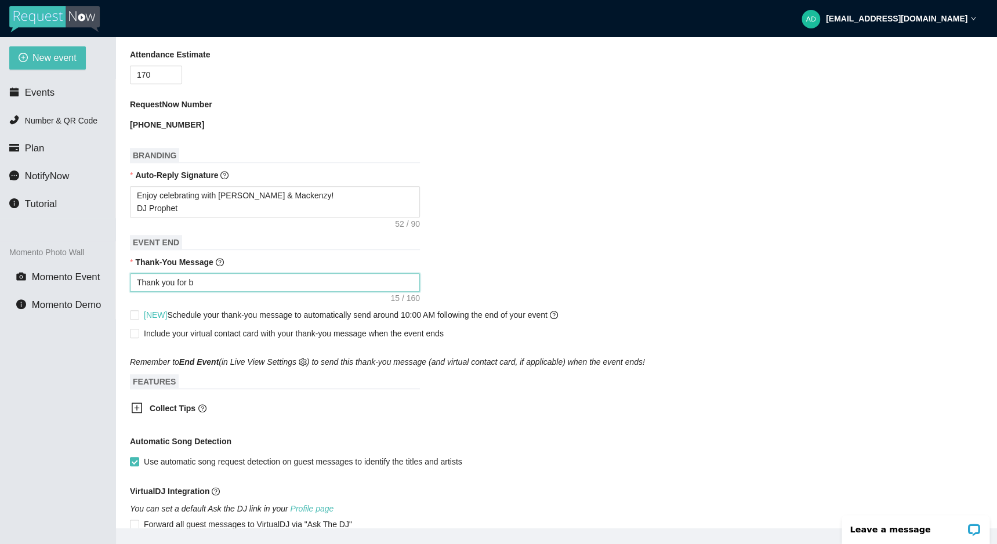
type textarea "Thank you for be"
type textarea "Thank you for bei"
type textarea "Thank you for bein"
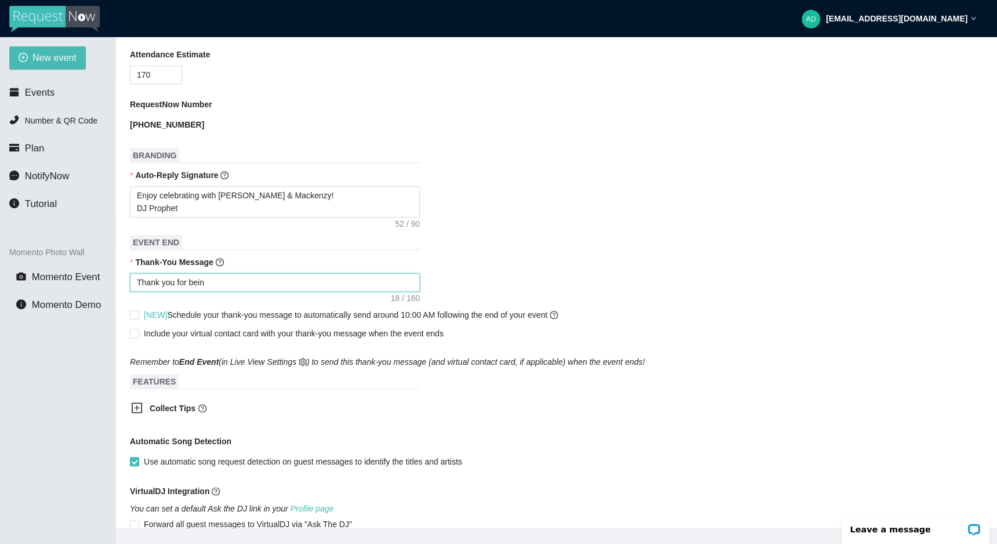
type textarea "Thank you for being"
paste textarea "[PERSON_NAME] & [PERSON_NAME]'s Wedding"
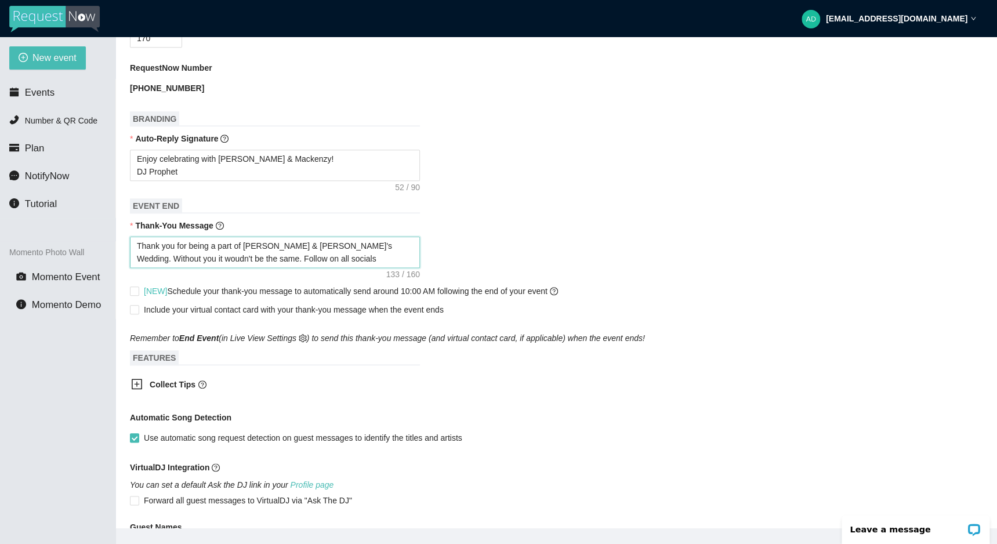
scroll to position [365, 0]
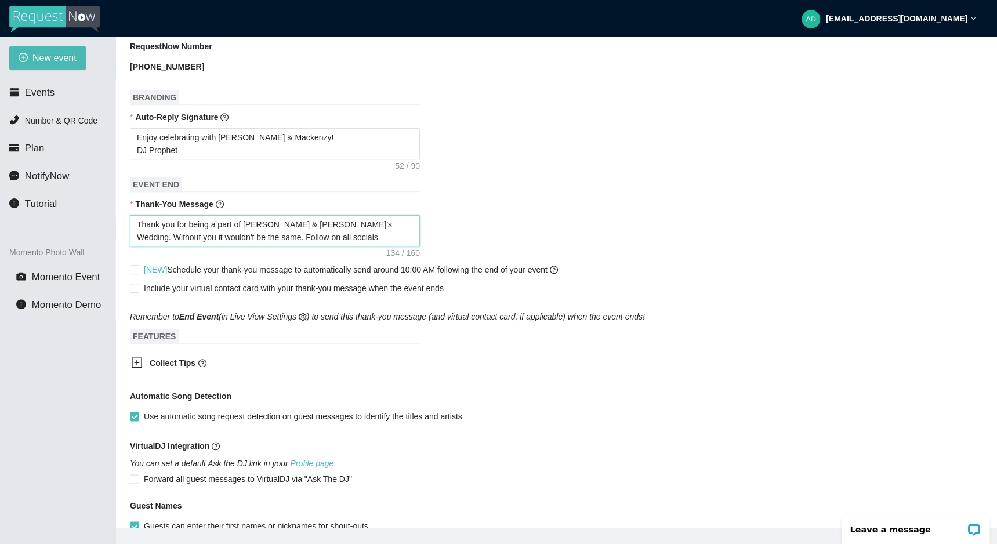
drag, startPoint x: 229, startPoint y: 242, endPoint x: 353, endPoint y: 249, distance: 123.7
click at [353, 246] on textarea "Thank you for being a part of [PERSON_NAME] & [PERSON_NAME]'s Wedding. Without …" at bounding box center [275, 230] width 290 height 31
click at [369, 240] on textarea "Thank you for being a part of [PERSON_NAME] & [PERSON_NAME]'s Wedding. Without …" at bounding box center [275, 230] width 290 height 31
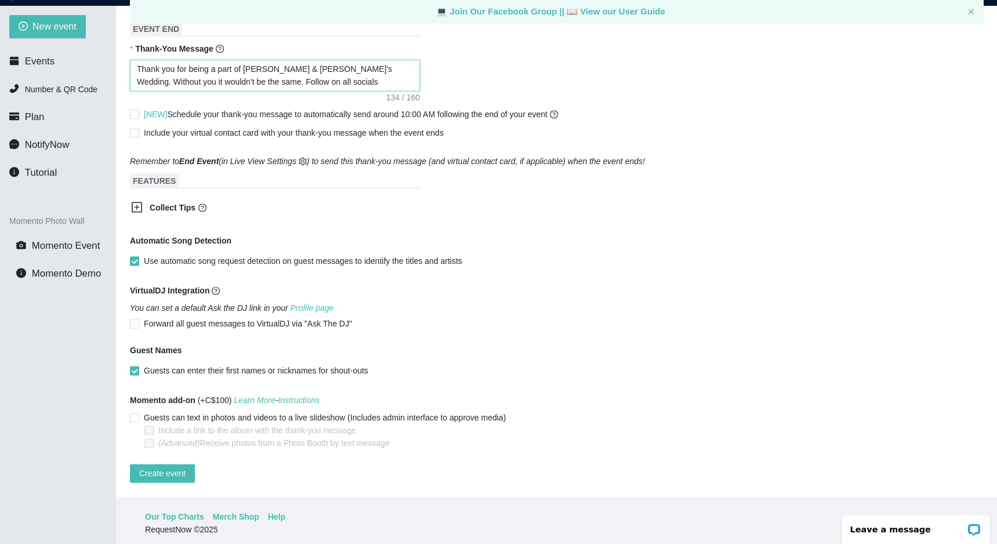
scroll to position [37, 0]
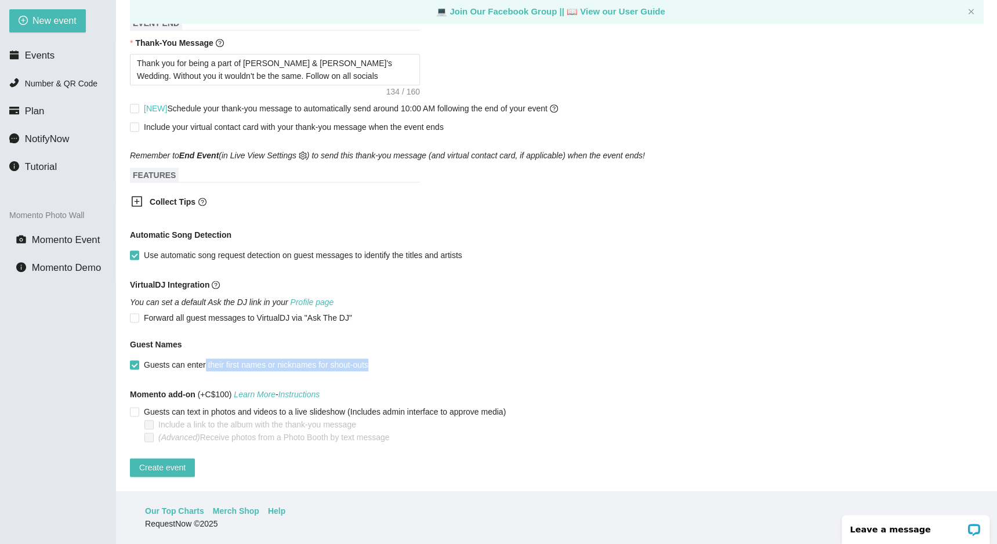
drag, startPoint x: 209, startPoint y: 366, endPoint x: 235, endPoint y: 371, distance: 27.1
click at [235, 371] on div "Guests can enter their first names or nicknames for shout-outs" at bounding box center [556, 364] width 853 height 19
click at [322, 382] on form "Event Name [PERSON_NAME] & [PERSON_NAME]'s Wedding Event Date [DATE] Your event…" at bounding box center [556, 58] width 853 height 837
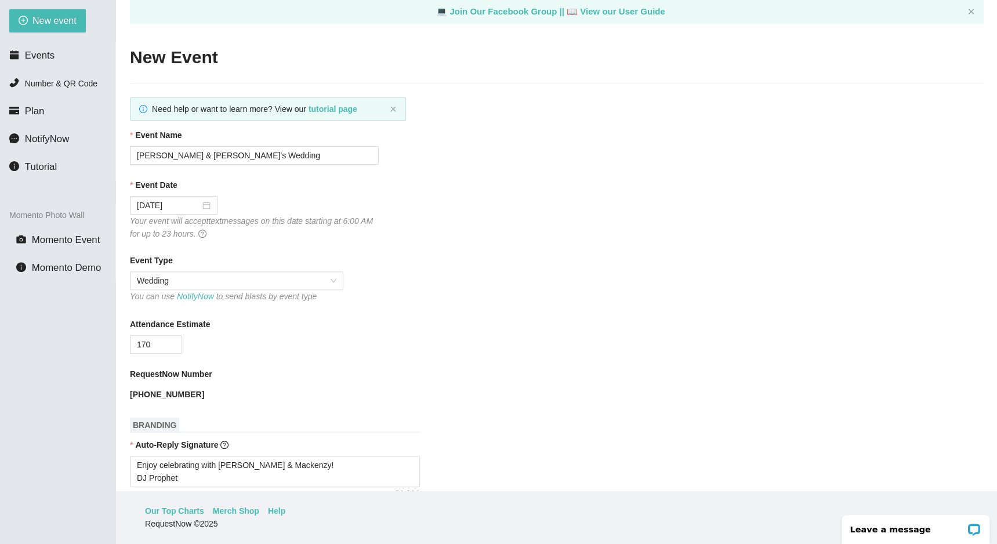
scroll to position [490, 0]
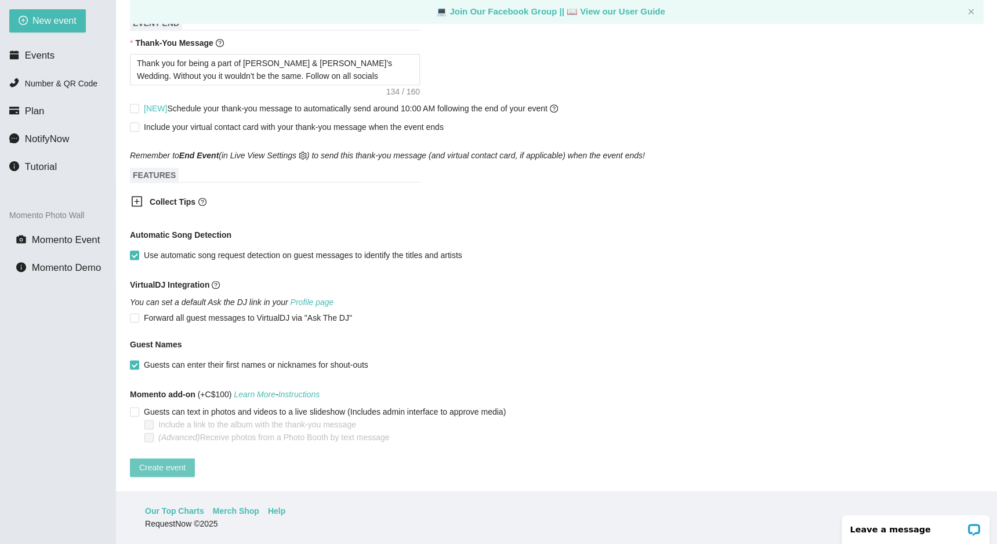
click at [176, 466] on span "Create event" at bounding box center [162, 467] width 46 height 13
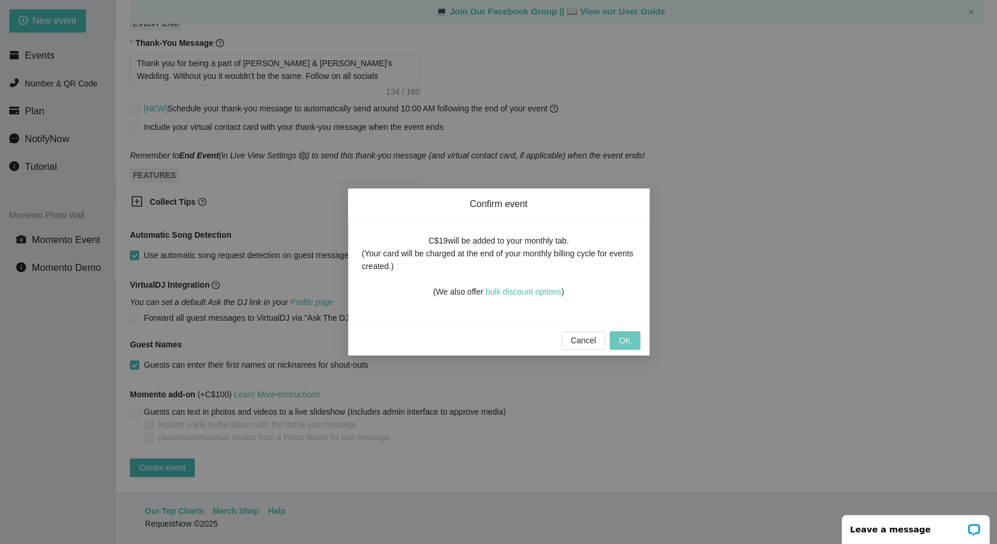
click at [623, 334] on span "OK" at bounding box center [625, 340] width 12 height 13
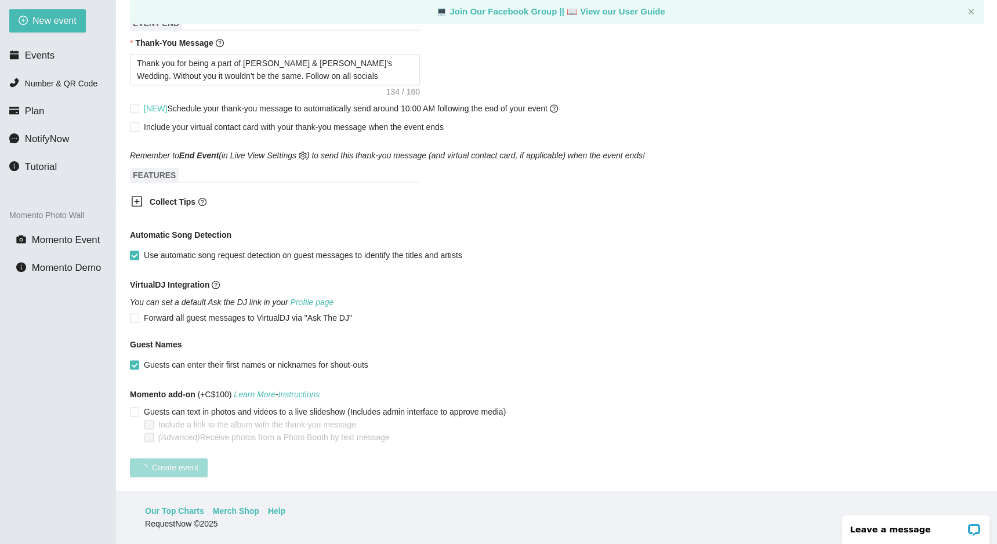
scroll to position [83, 0]
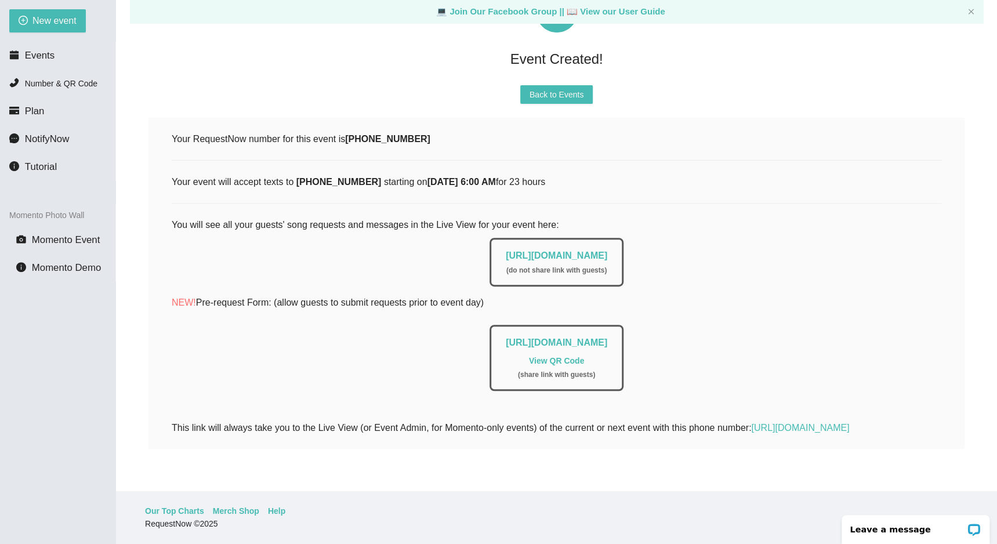
click at [583, 106] on div "Event Created! Back to Events Your RequestNow number for this event is [PHONE_N…" at bounding box center [556, 220] width 853 height 514
drag, startPoint x: 583, startPoint y: 106, endPoint x: 582, endPoint y: 97, distance: 8.9
click at [582, 97] on div "Event Created! Back to Events Your RequestNow number for this event is [PHONE_N…" at bounding box center [556, 220] width 853 height 514
click at [582, 97] on span "Back to Events" at bounding box center [556, 94] width 54 height 13
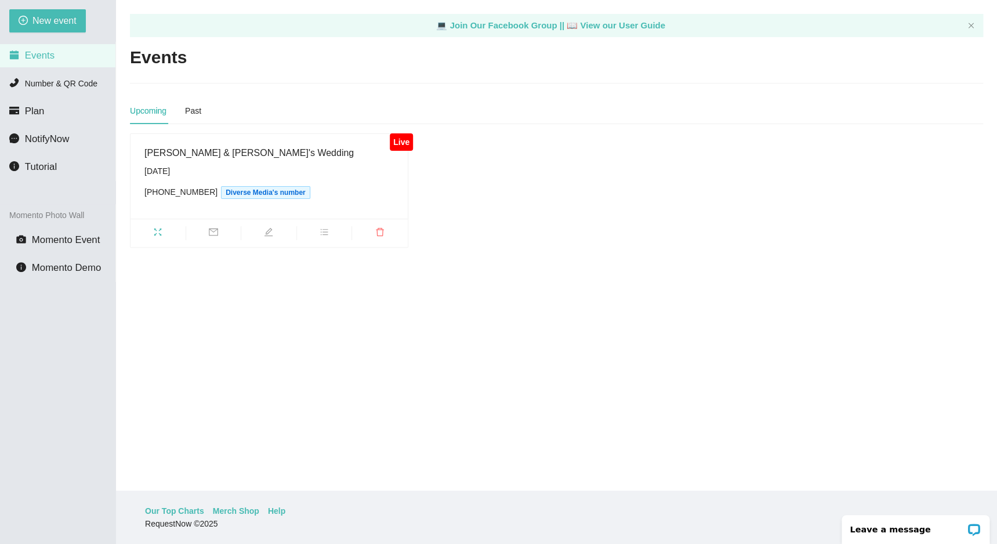
drag, startPoint x: 146, startPoint y: 248, endPoint x: 165, endPoint y: 236, distance: 22.7
click at [163, 241] on main "💻 Join Our Facebook Group || 📖 View our User Guide Events Upcoming Past Live [P…" at bounding box center [556, 245] width 881 height 491
click at [165, 234] on span "fullscreen" at bounding box center [157, 233] width 55 height 13
